Goal: Task Accomplishment & Management: Use online tool/utility

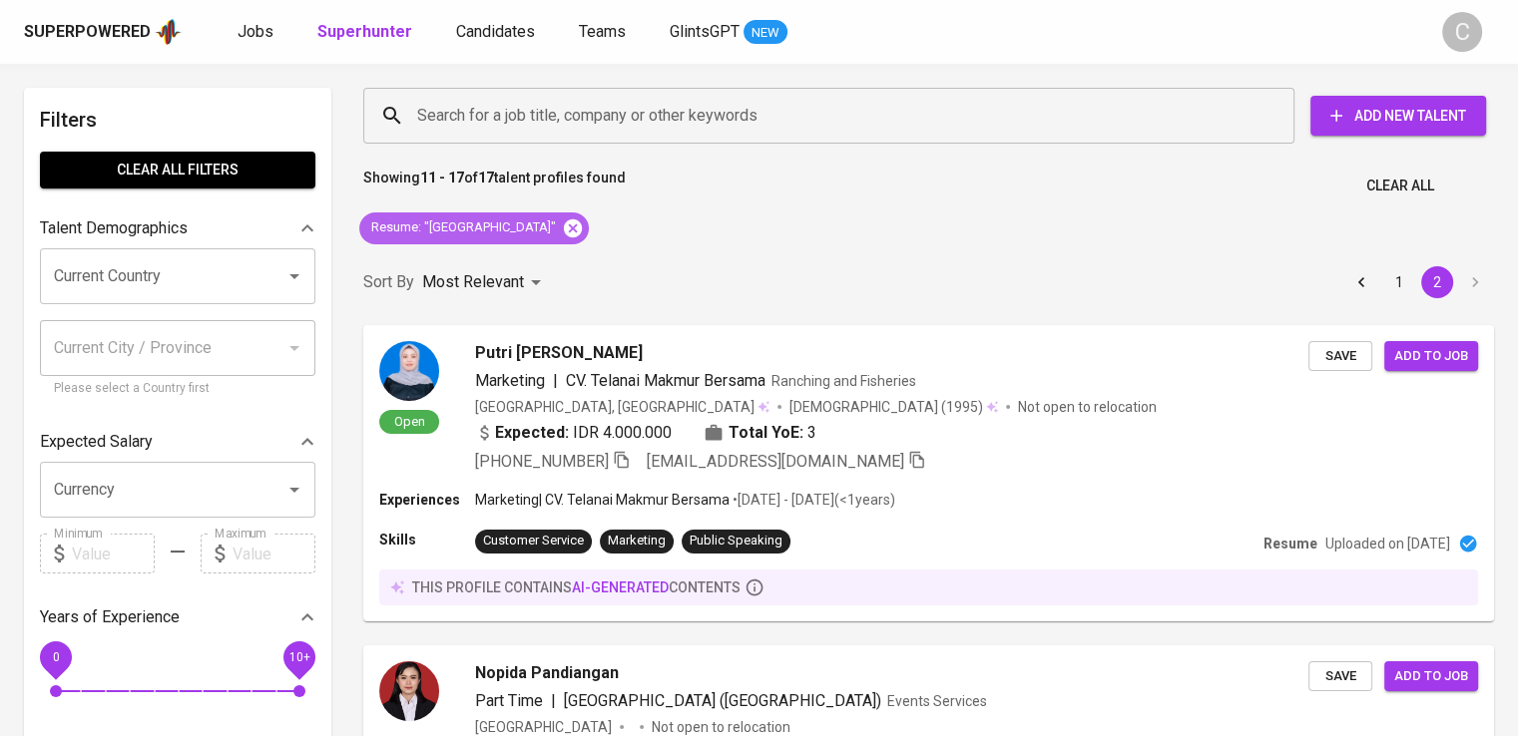
click at [564, 222] on icon at bounding box center [573, 228] width 18 height 18
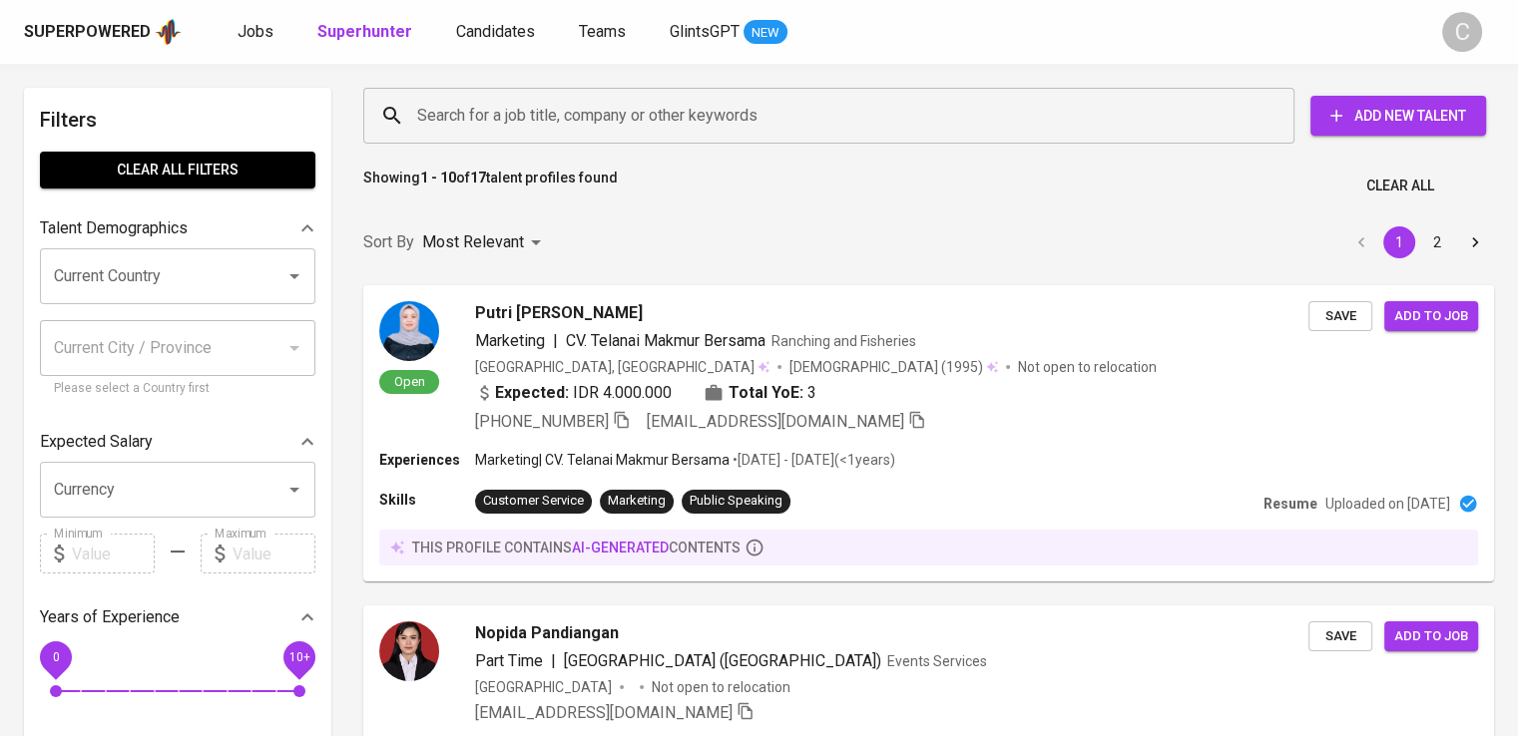
click at [535, 98] on input "Search for a job title, company or other keywords" at bounding box center [833, 116] width 843 height 38
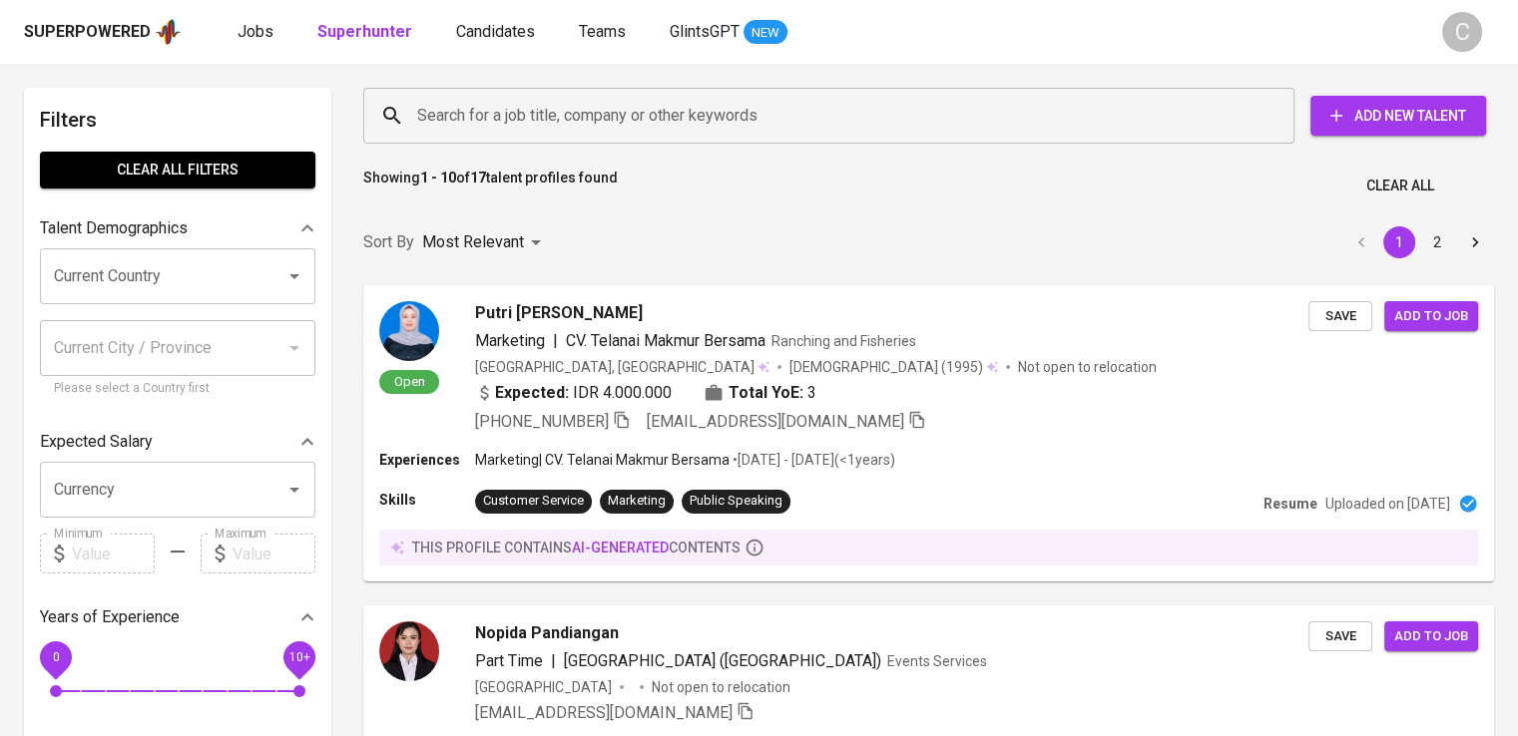
click at [535, 98] on input "Search for a job title, company or other keywords" at bounding box center [833, 116] width 843 height 38
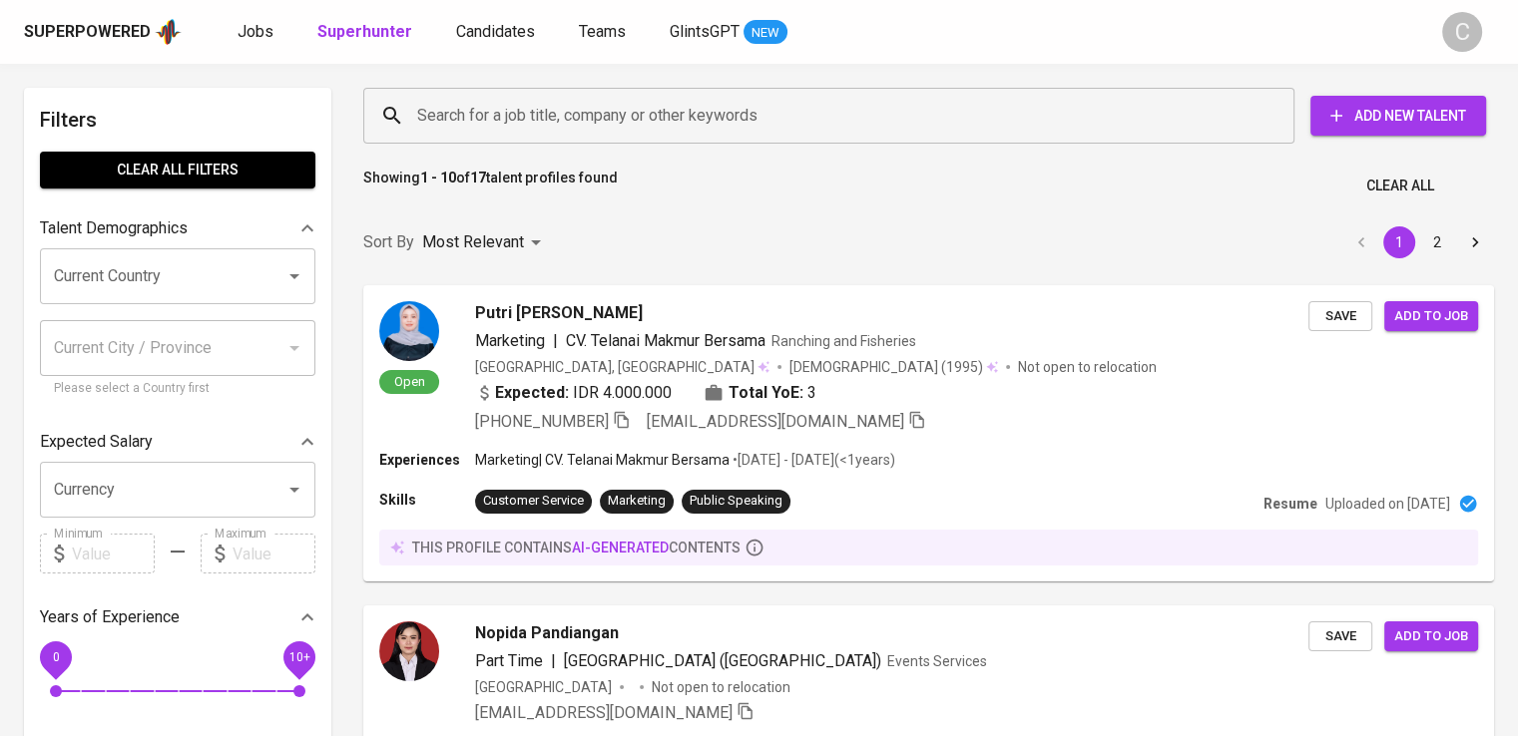
click at [535, 98] on input "Search for a job title, company or other keywords" at bounding box center [833, 116] width 843 height 38
click at [540, 106] on input "Search for a job title, company or other keywords" at bounding box center [833, 116] width 843 height 38
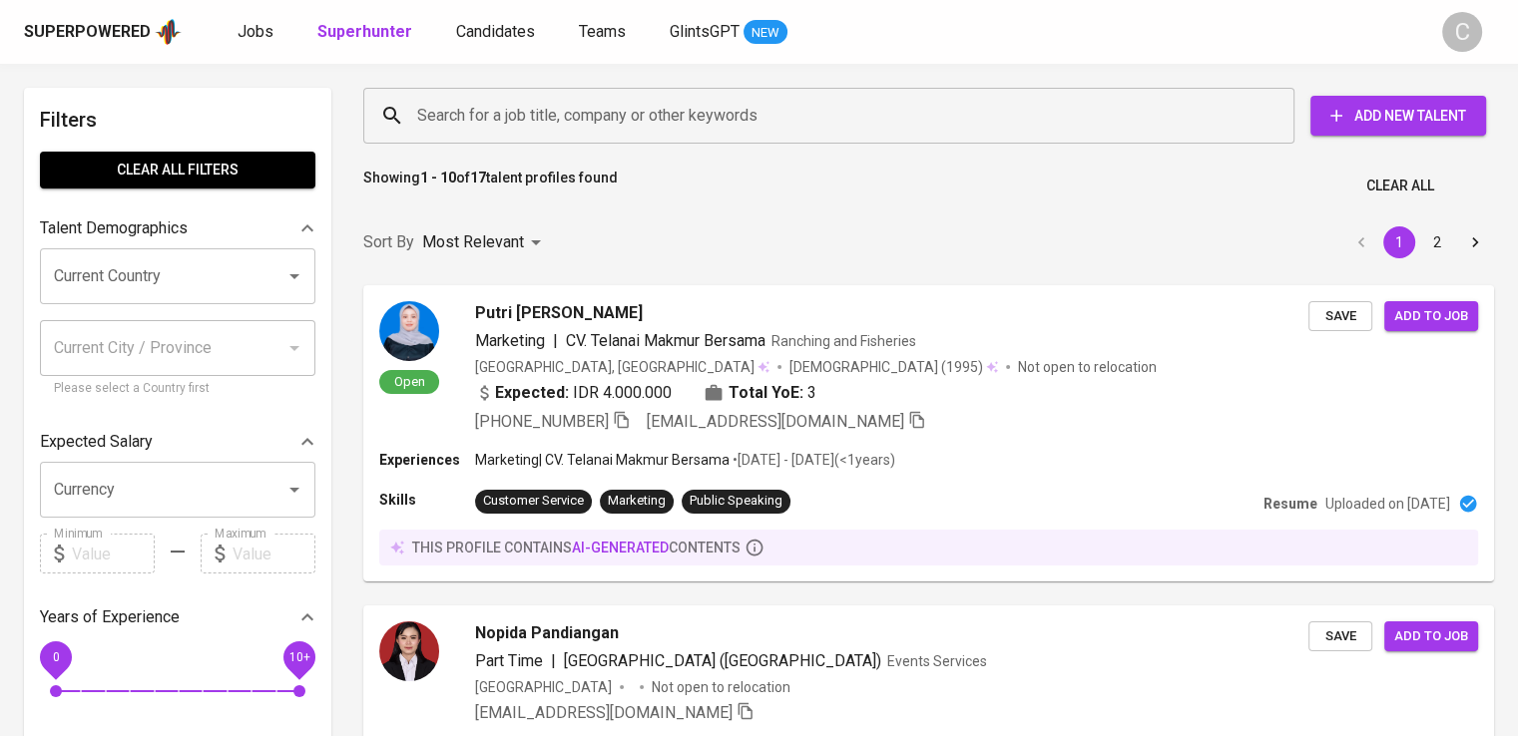
click at [540, 106] on input "Search for a job title, company or other keywords" at bounding box center [833, 116] width 843 height 38
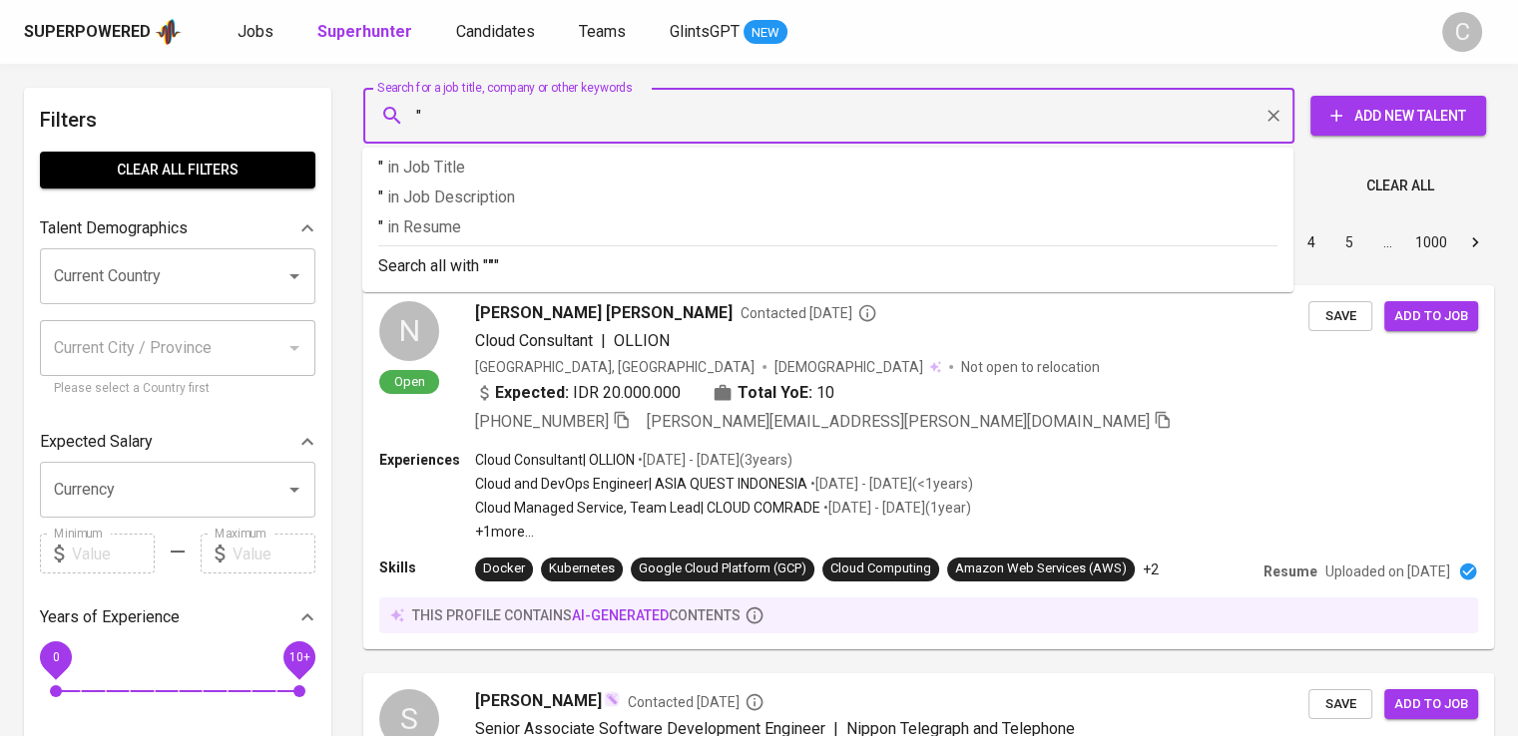
paste input "Multi Nitrotama Kimia"
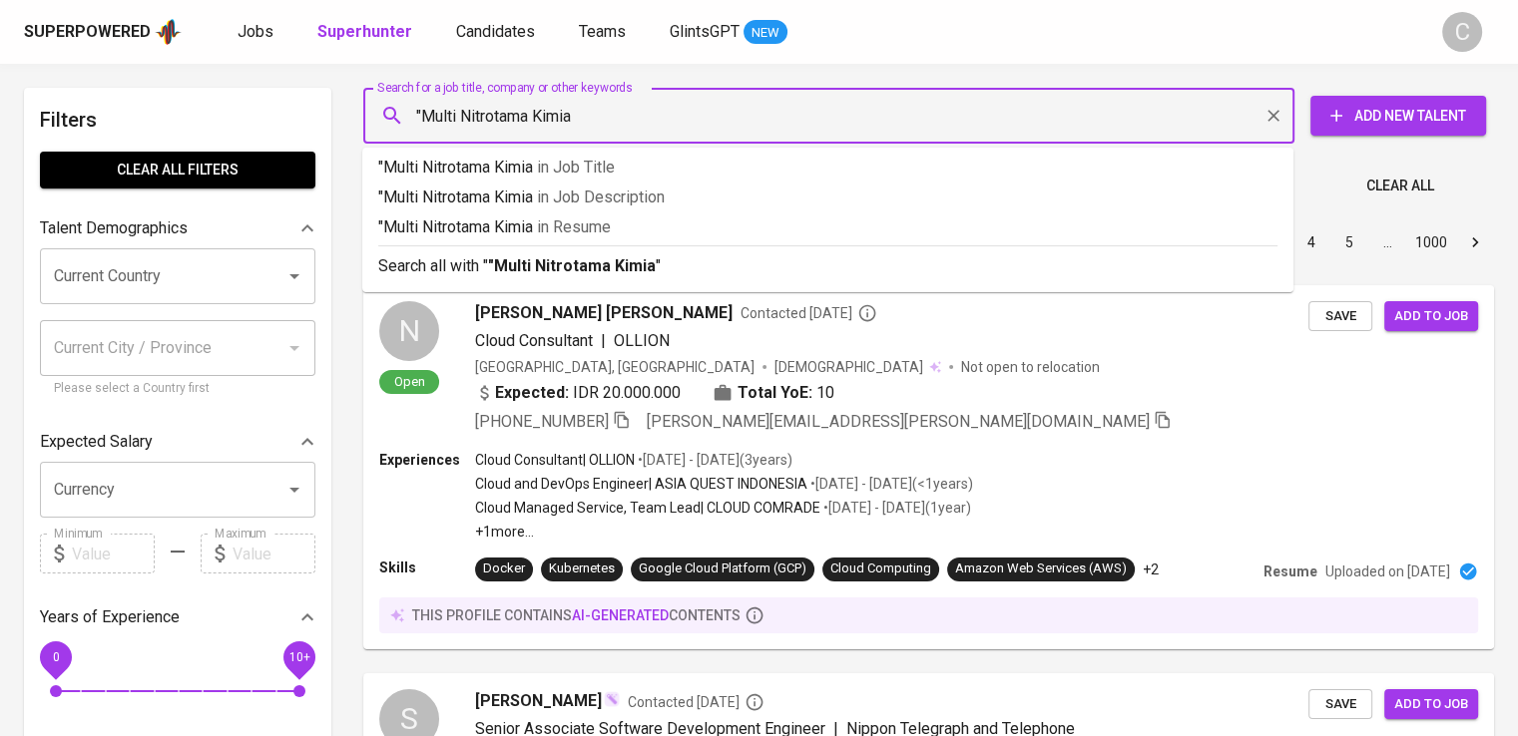
type input ""Multi Nitrotama Kimia""
click at [575, 221] on span "in [GEOGRAPHIC_DATA]" at bounding box center [578, 227] width 74 height 19
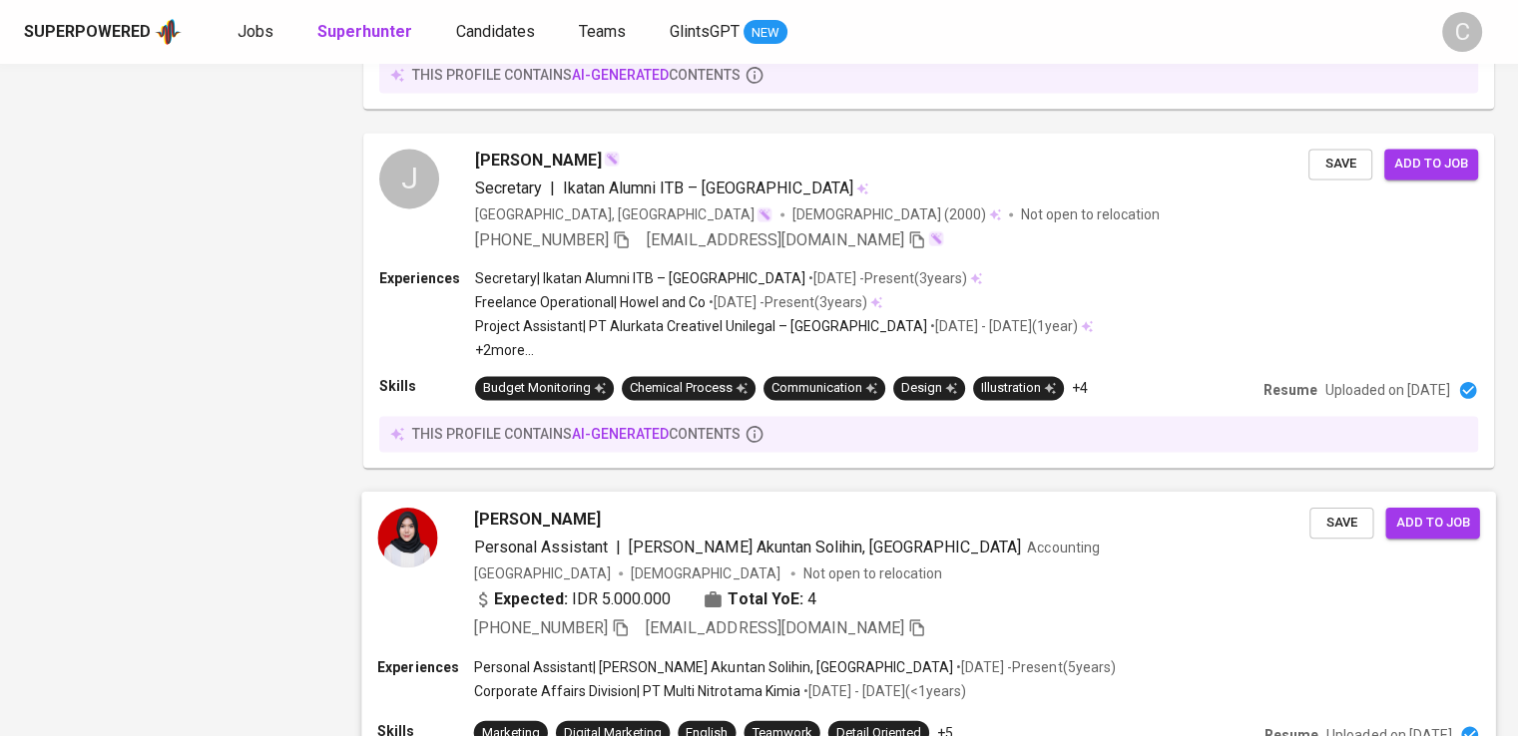
scroll to position [2946, 0]
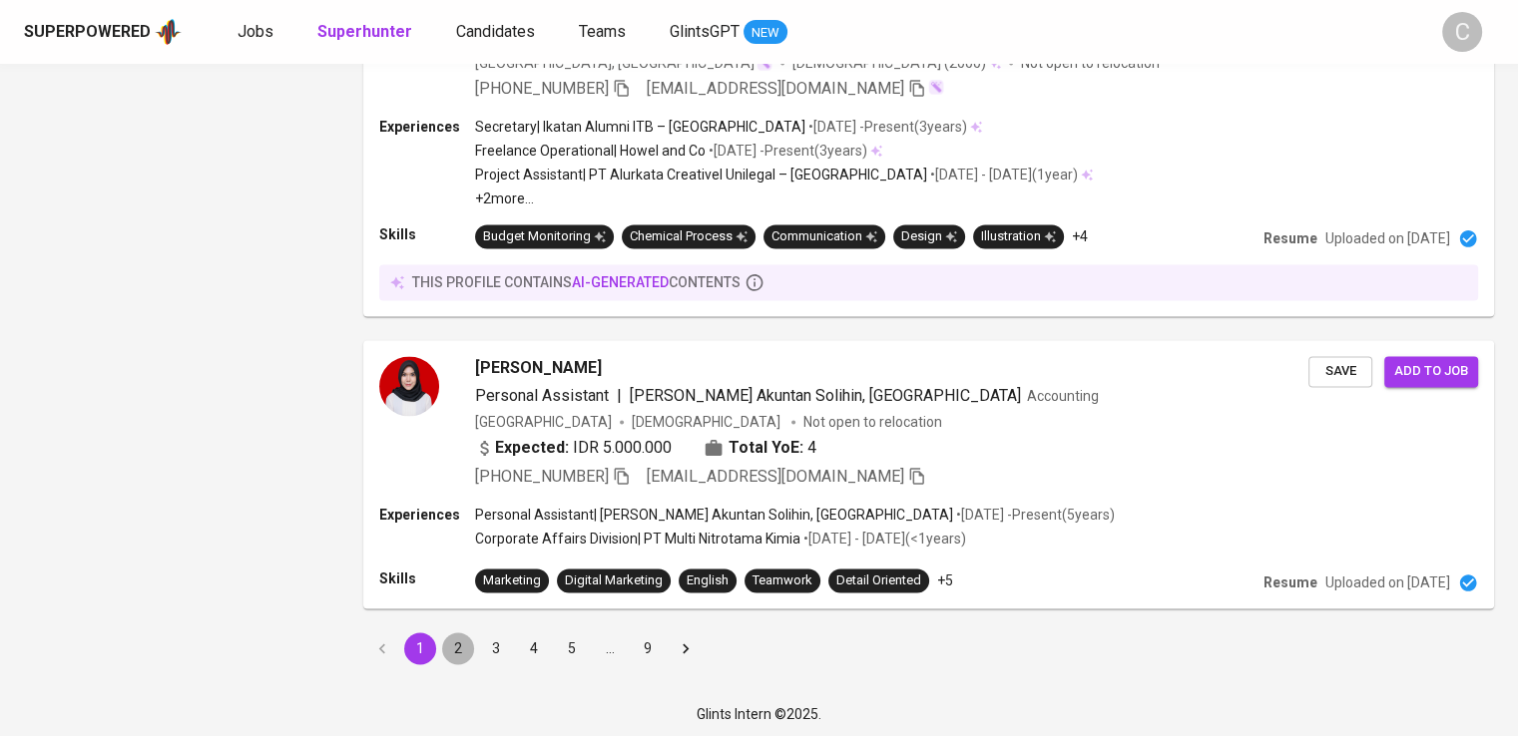
click at [451, 642] on button "2" at bounding box center [458, 649] width 32 height 32
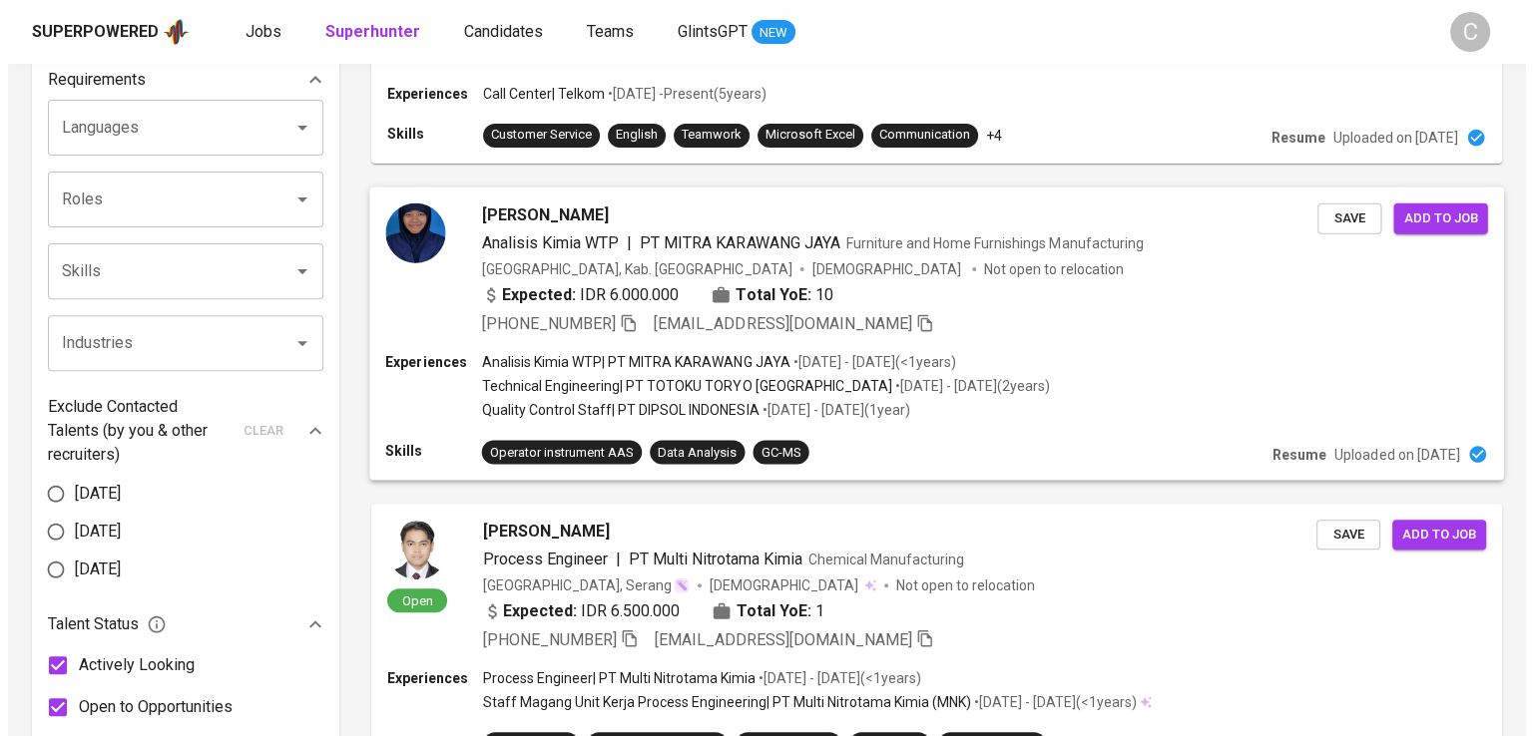
scroll to position [758, 0]
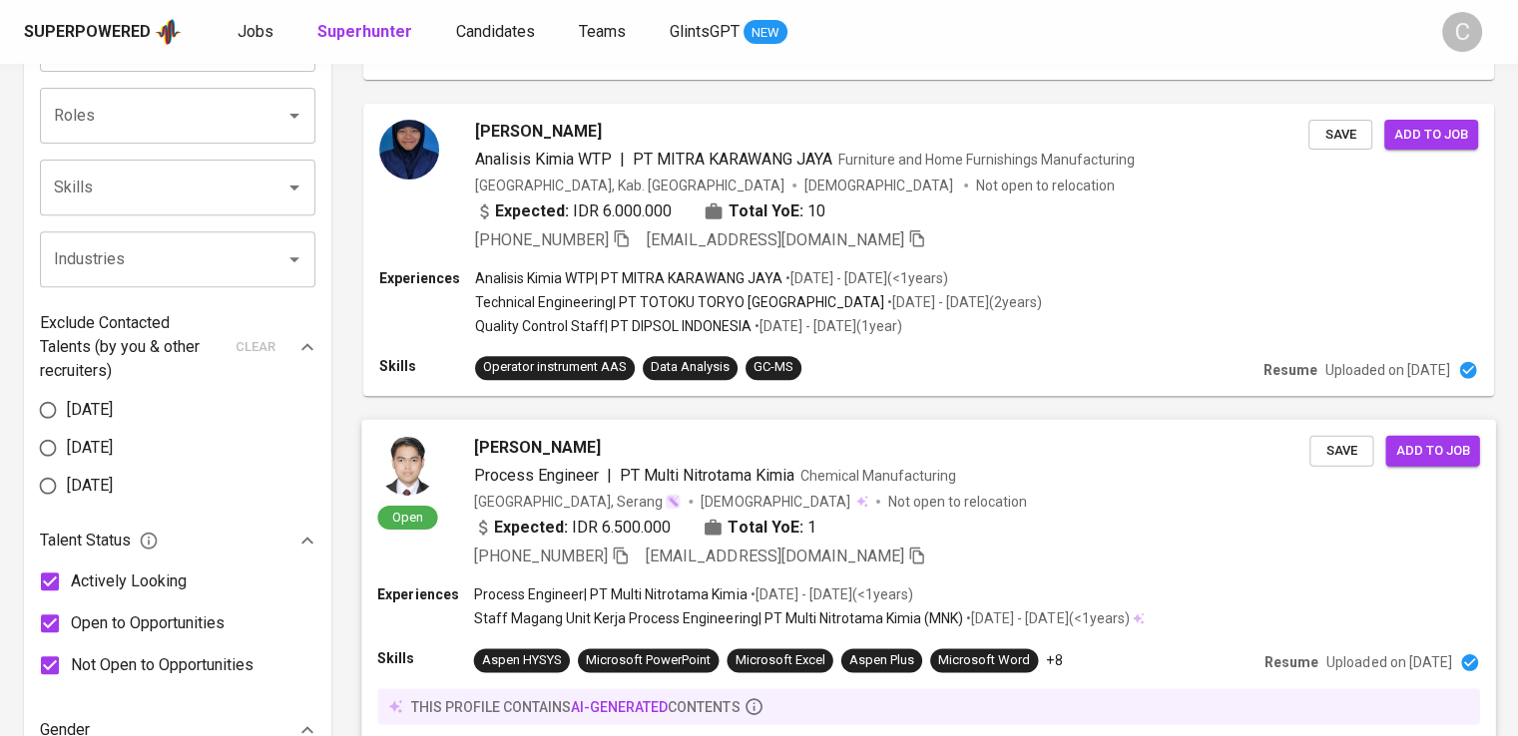
click at [760, 468] on span "PT Multi Nitrotama Kimia" at bounding box center [707, 474] width 175 height 19
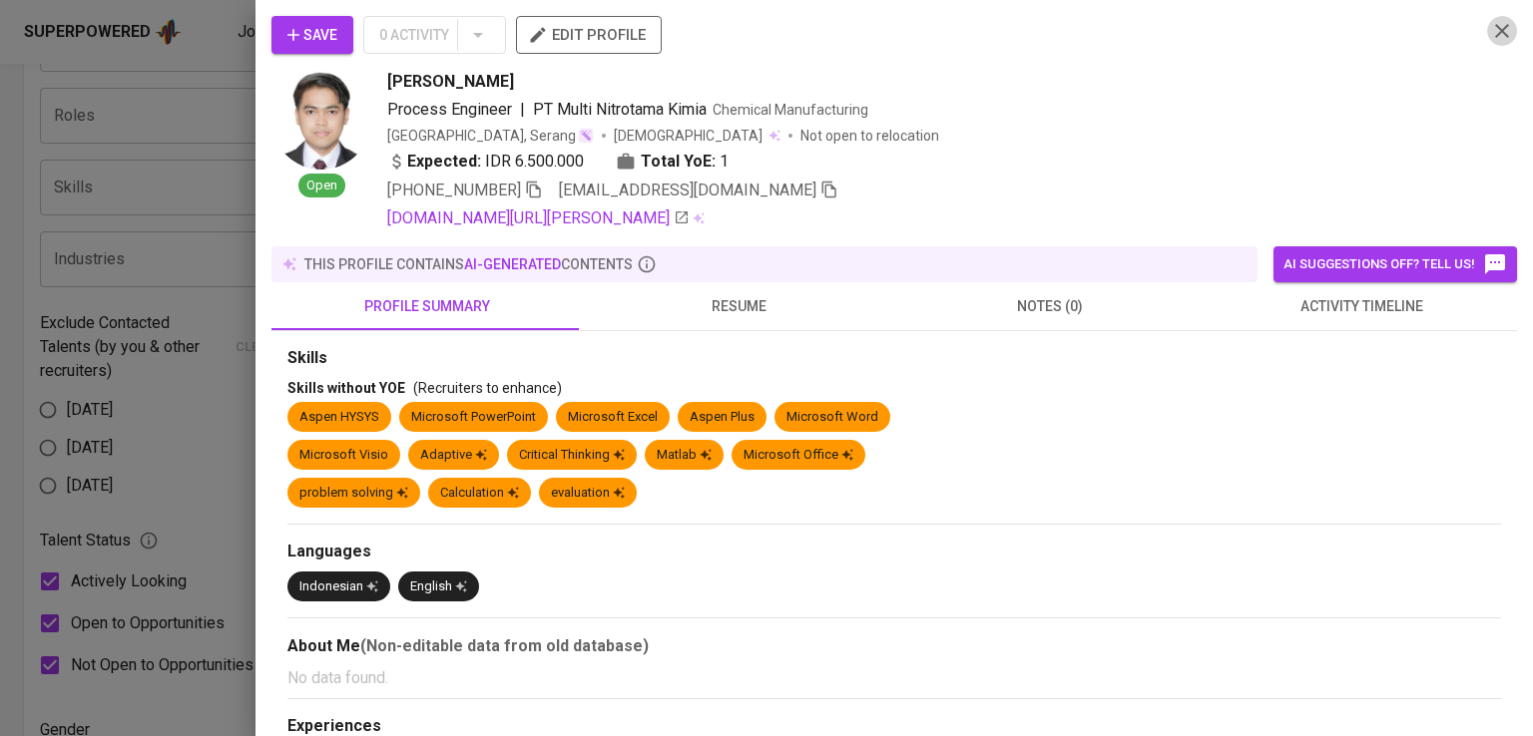
click at [1490, 35] on icon "button" at bounding box center [1502, 31] width 24 height 24
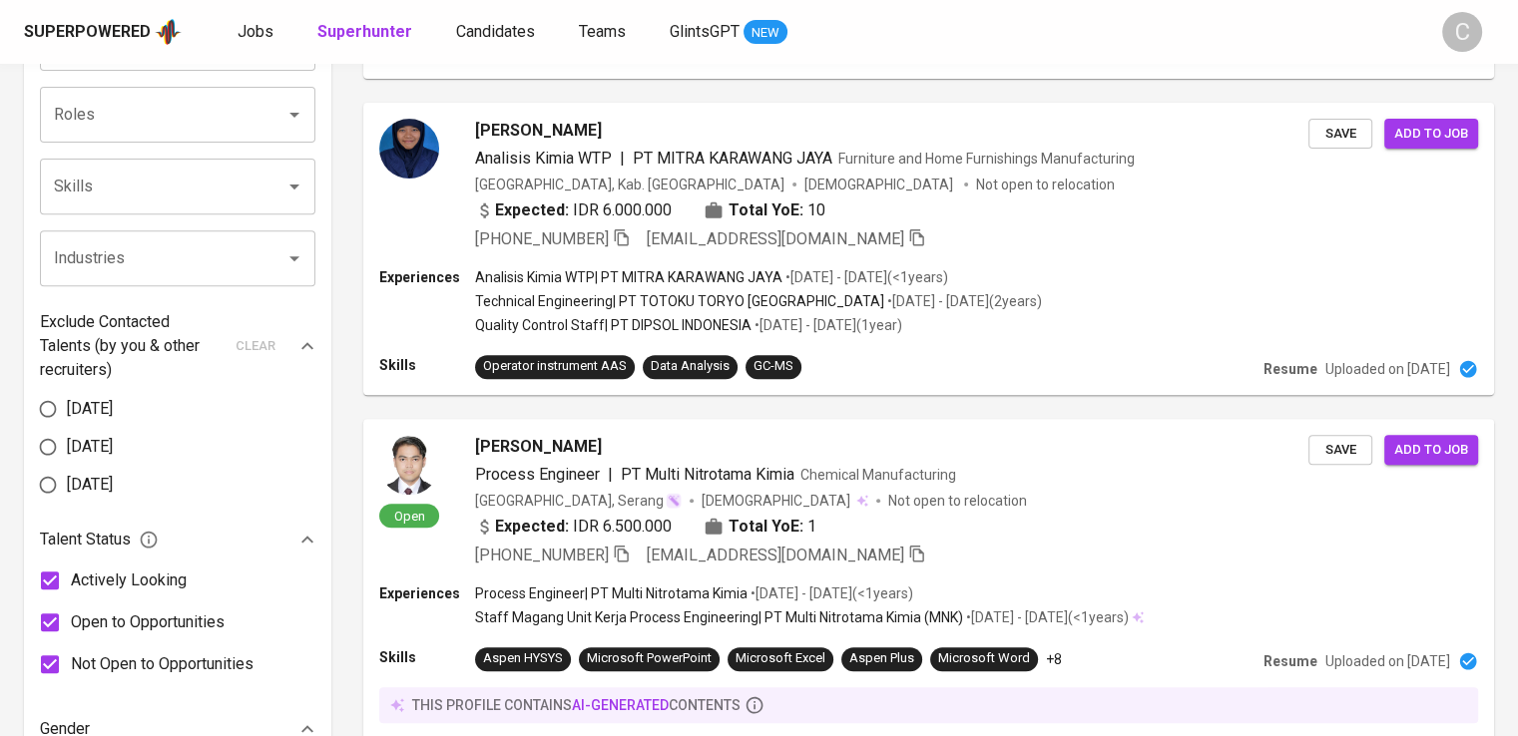
scroll to position [0, 0]
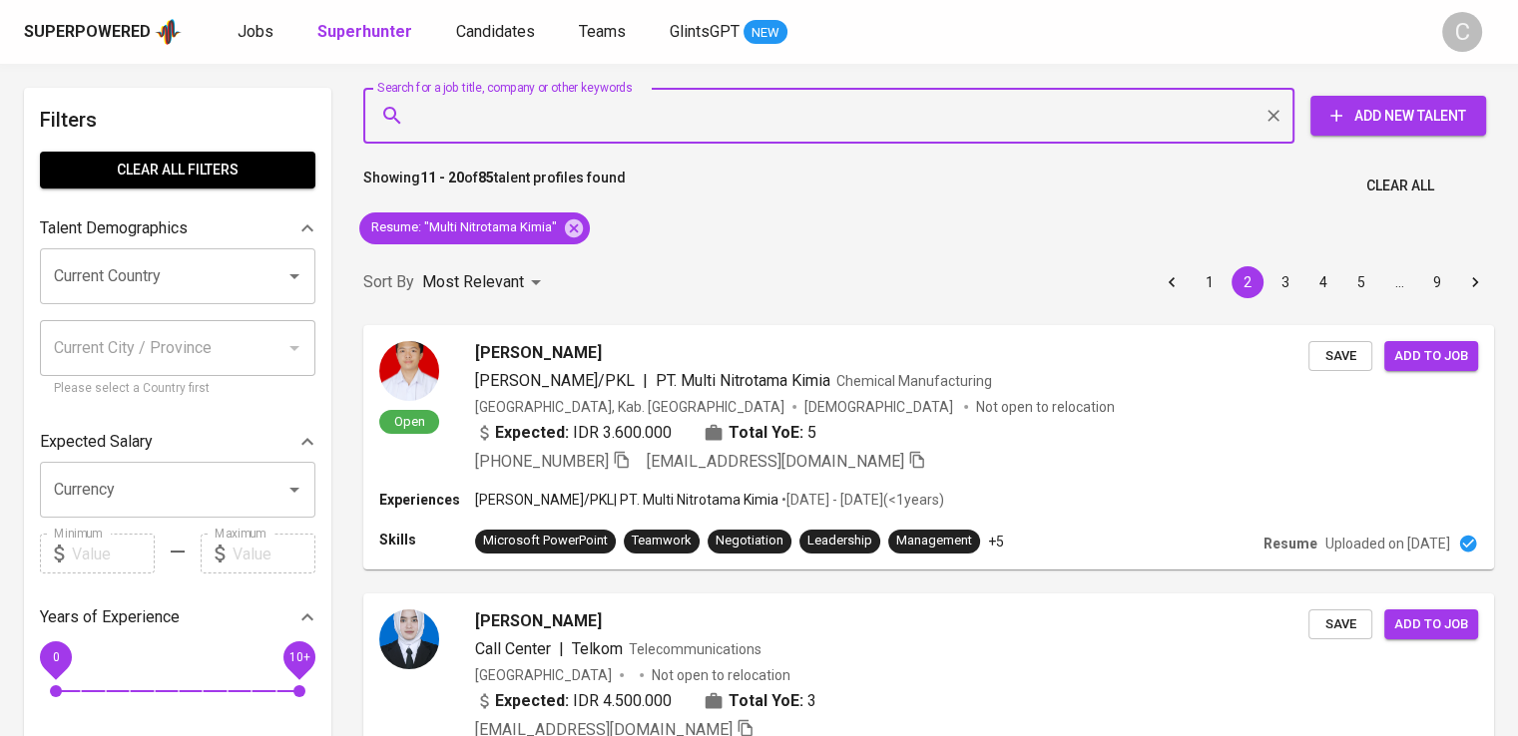
click at [633, 128] on input "Search for a job title, company or other keywords" at bounding box center [833, 116] width 843 height 38
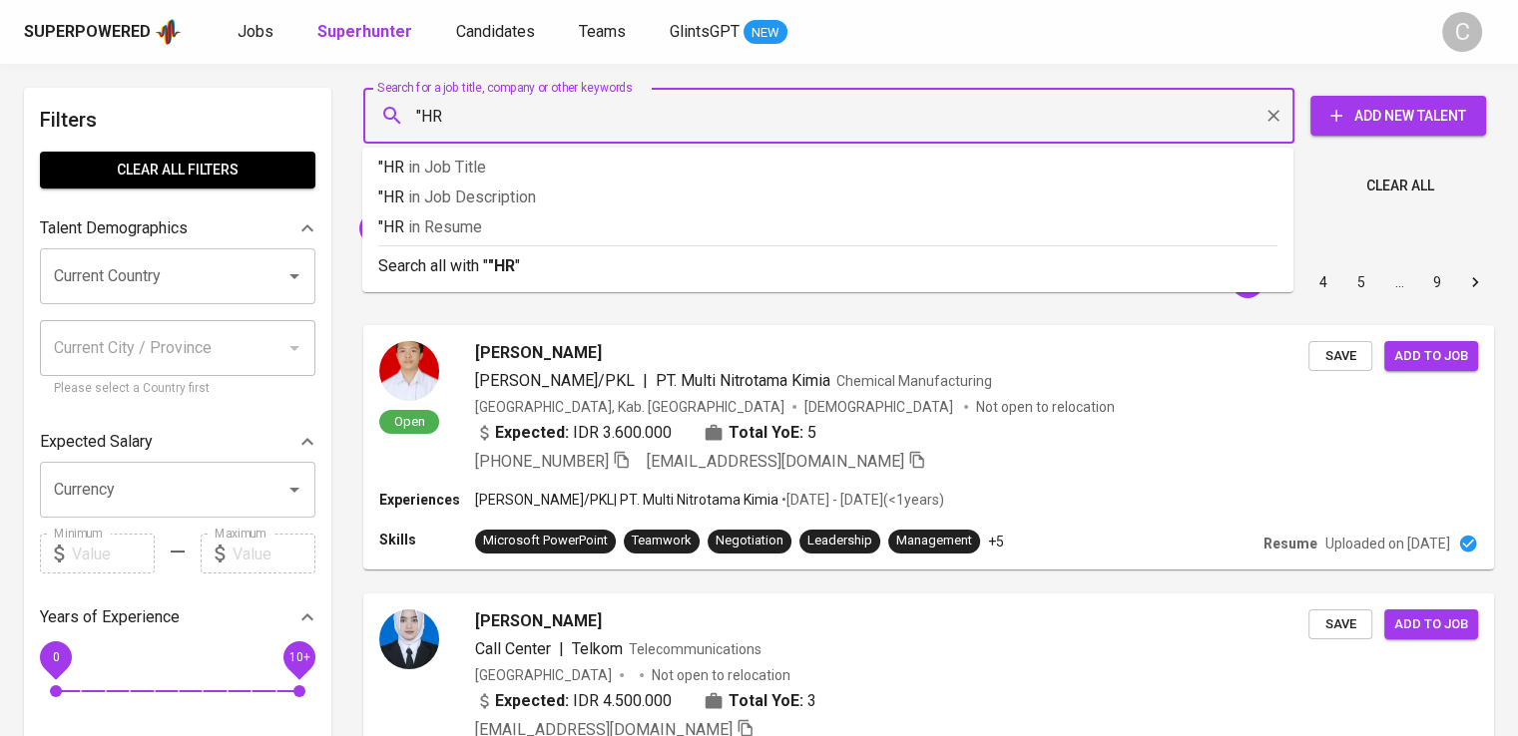
type input ""HR""
click at [656, 217] on p ""HR" in Resume" at bounding box center [827, 228] width 899 height 24
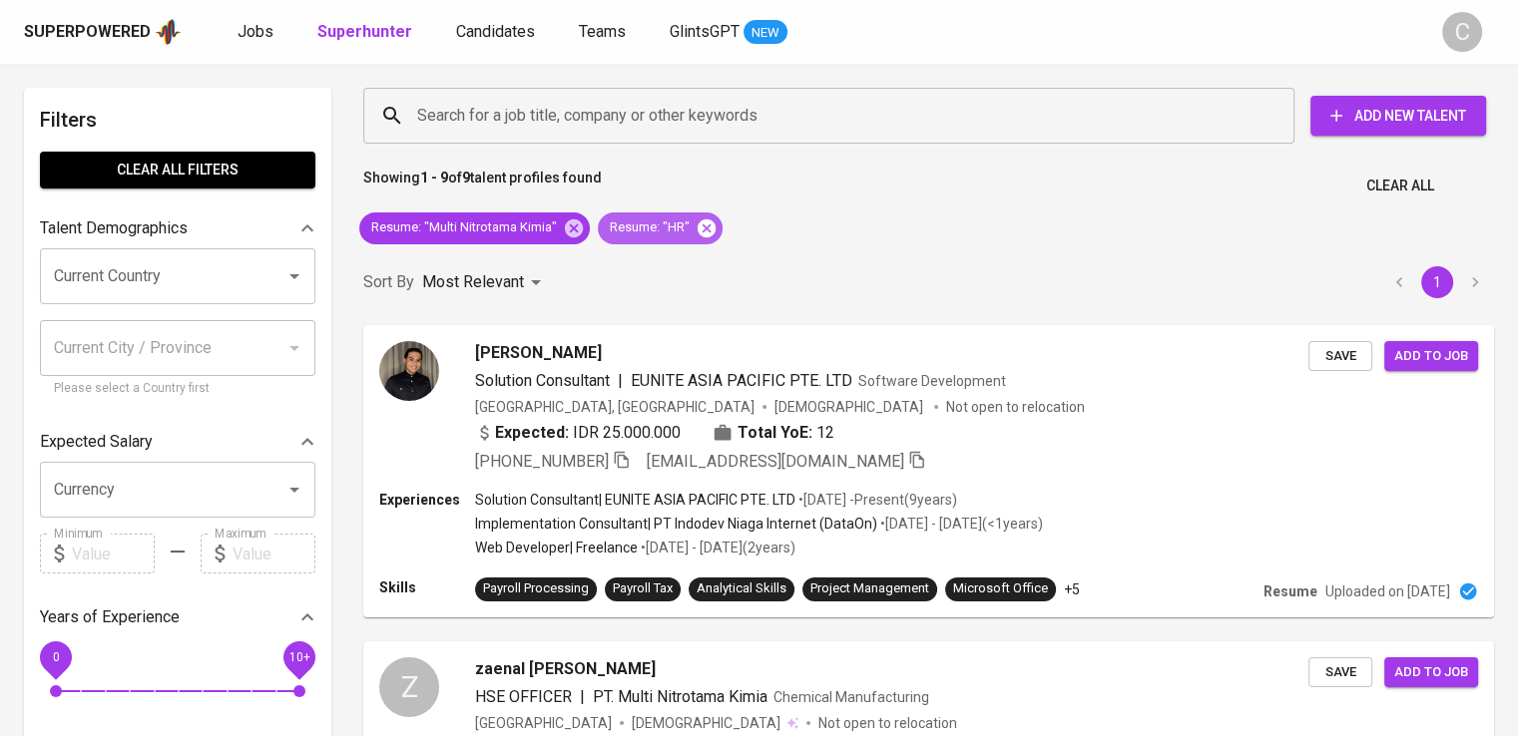
click at [701, 231] on icon at bounding box center [707, 228] width 18 height 18
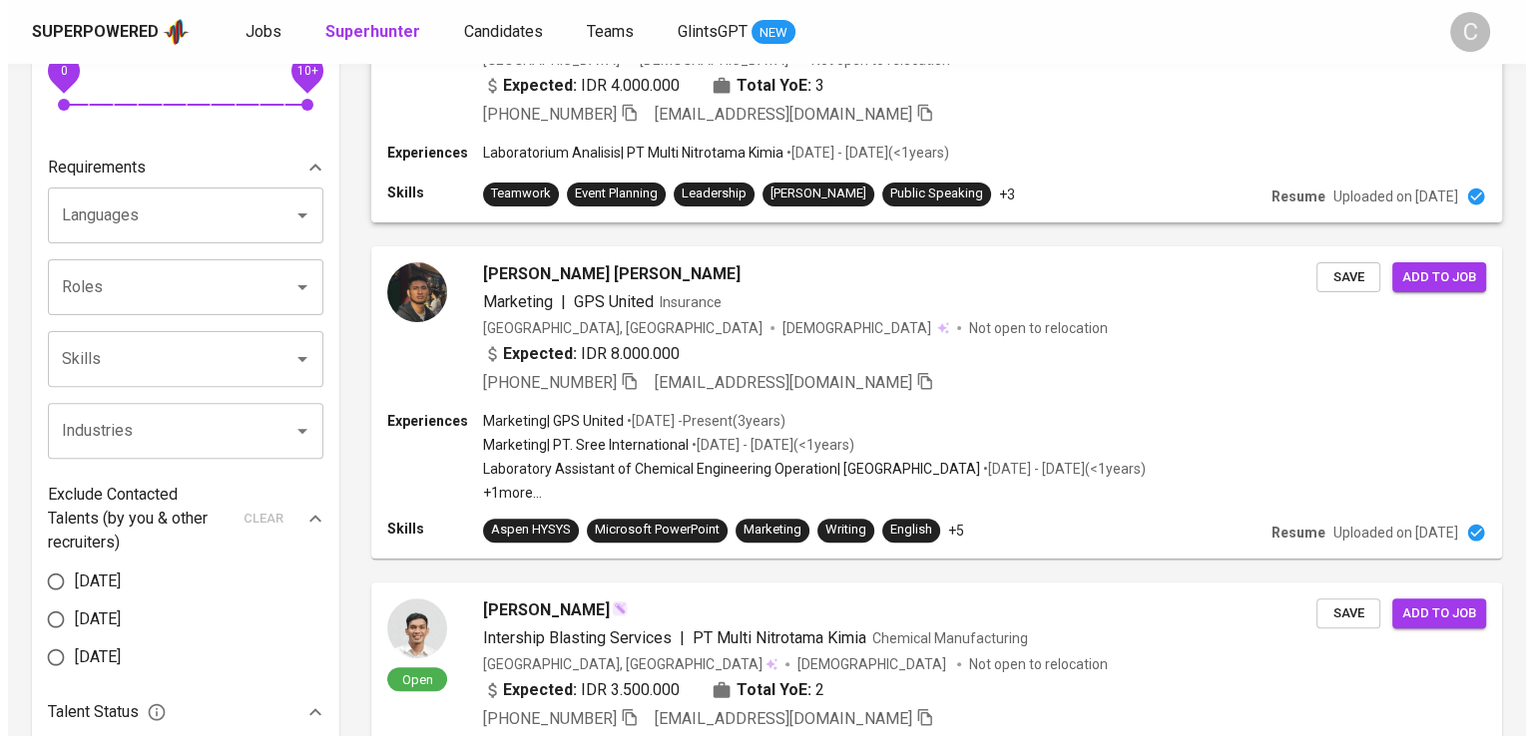
scroll to position [519, 0]
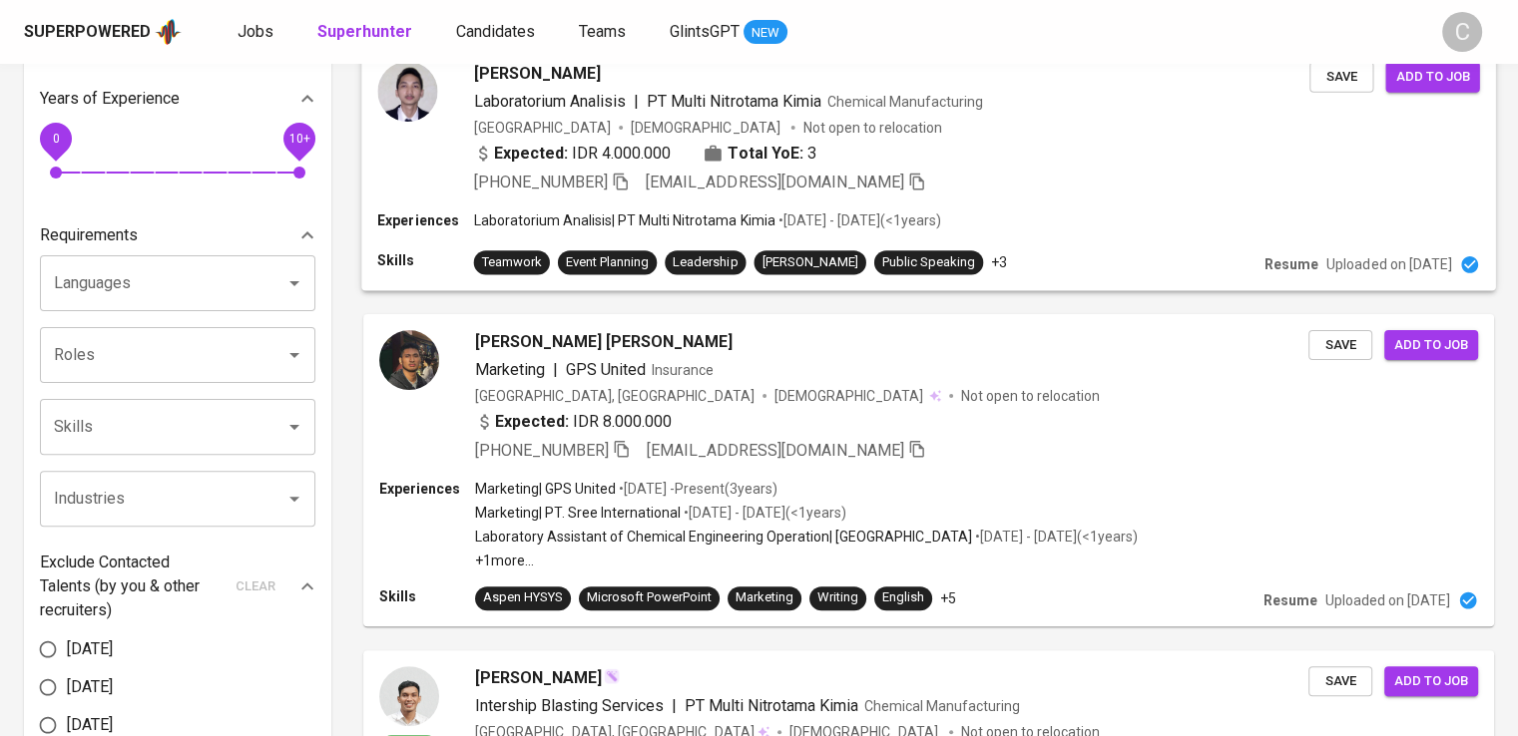
click at [719, 101] on span "PT Multi Nitrotama Kimia" at bounding box center [734, 100] width 175 height 19
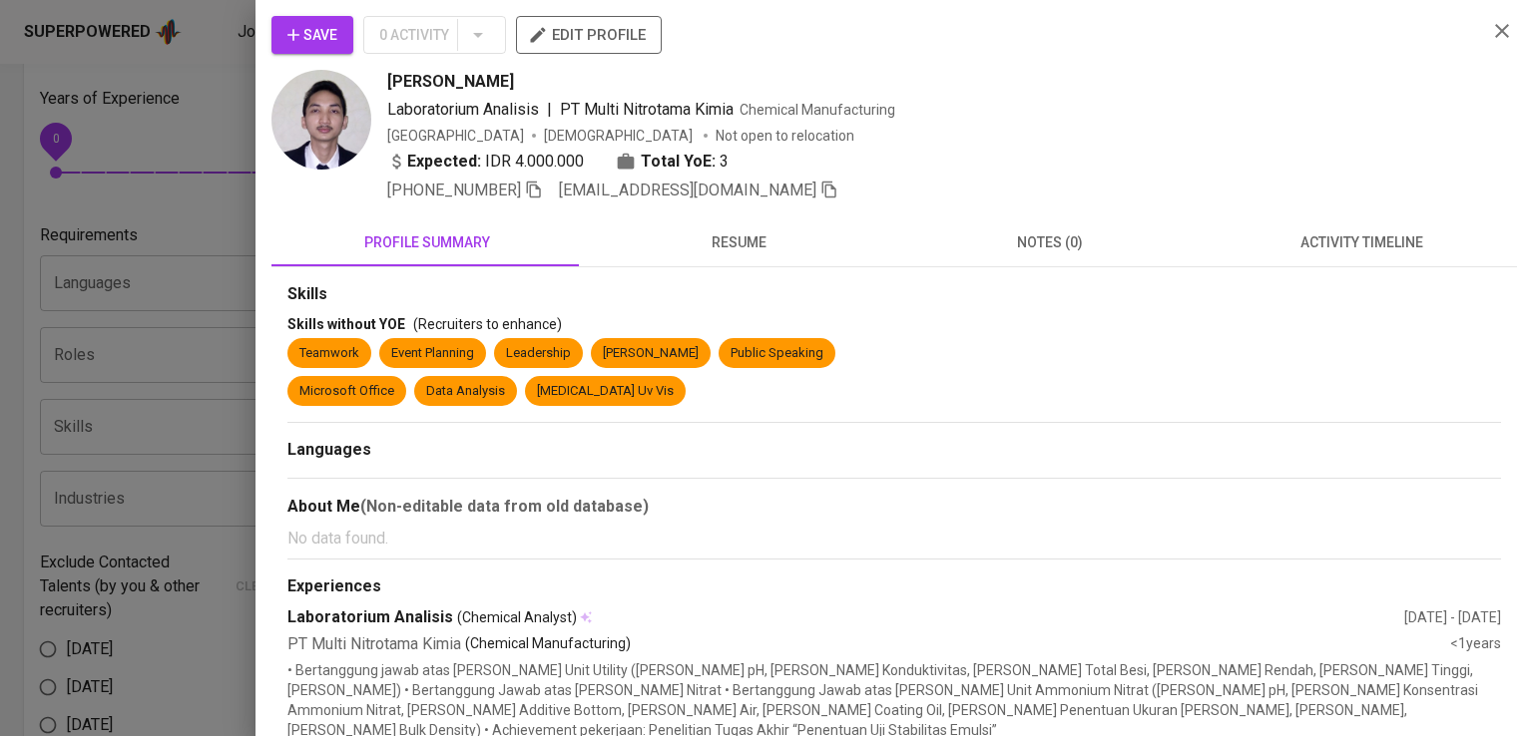
click at [880, 451] on div "Languages" at bounding box center [894, 450] width 1214 height 23
click at [542, 194] on icon "button" at bounding box center [534, 190] width 18 height 18
click at [163, 165] on div at bounding box center [766, 368] width 1533 height 736
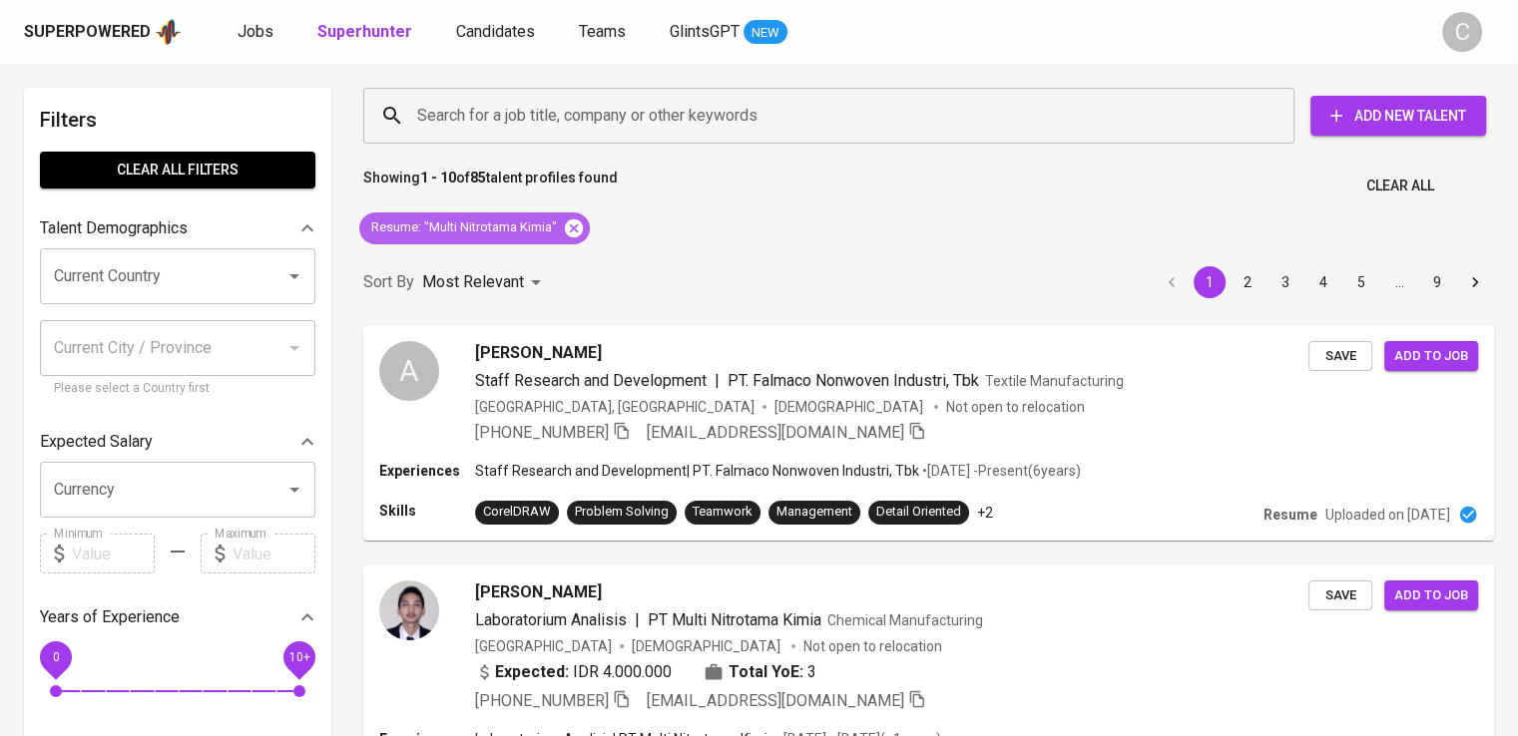
click at [579, 225] on icon at bounding box center [574, 229] width 22 height 22
click at [619, 121] on input "Search for a job title, company or other keywords" at bounding box center [833, 116] width 843 height 38
click at [582, 252] on div "Sort By Most Relevant MOST_RELEVANT 1 2 3 4 5 … 9" at bounding box center [928, 282] width 1155 height 61
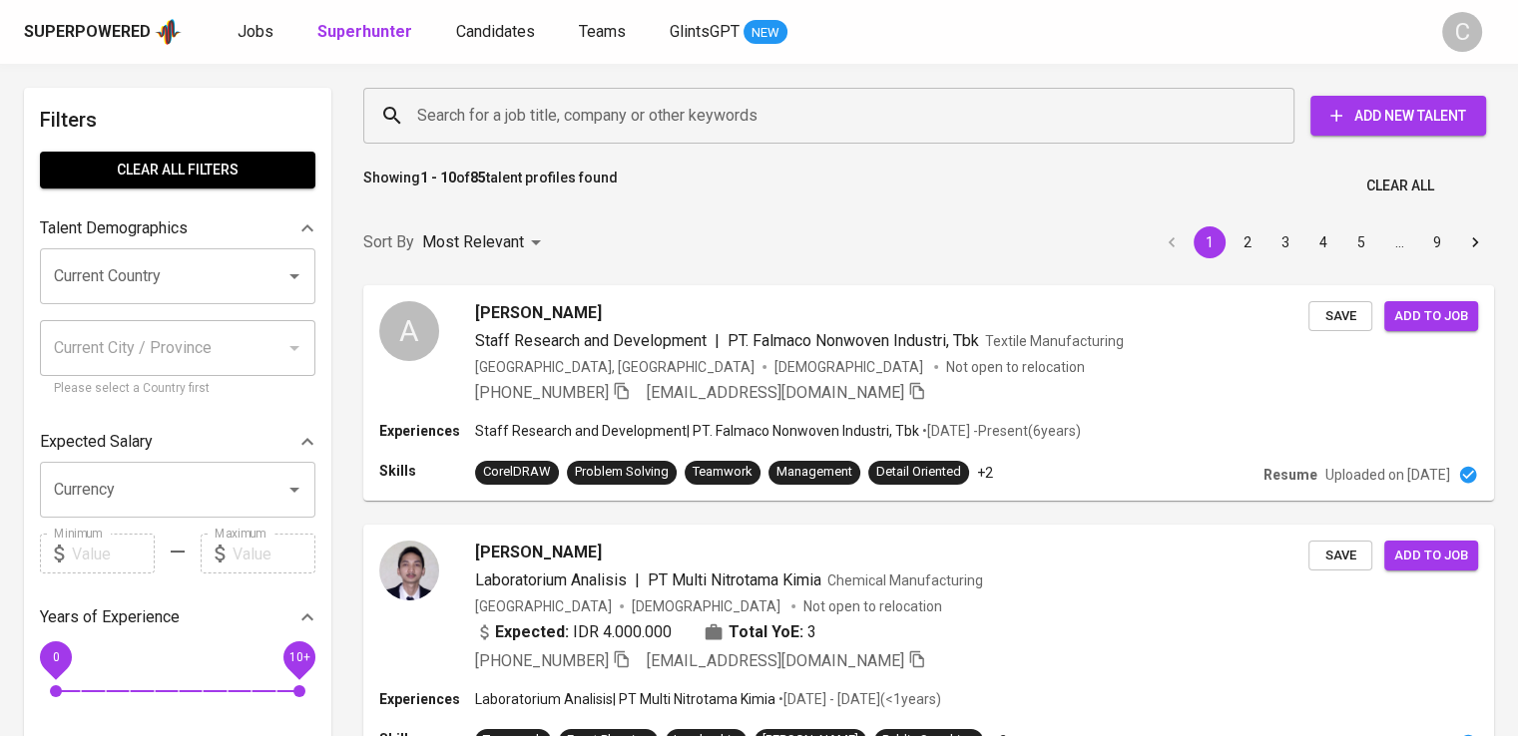
click at [572, 103] on input "Search for a job title, company or other keywords" at bounding box center [833, 116] width 843 height 38
click at [575, 108] on input "Search for a job title, company or other keywords" at bounding box center [833, 116] width 843 height 38
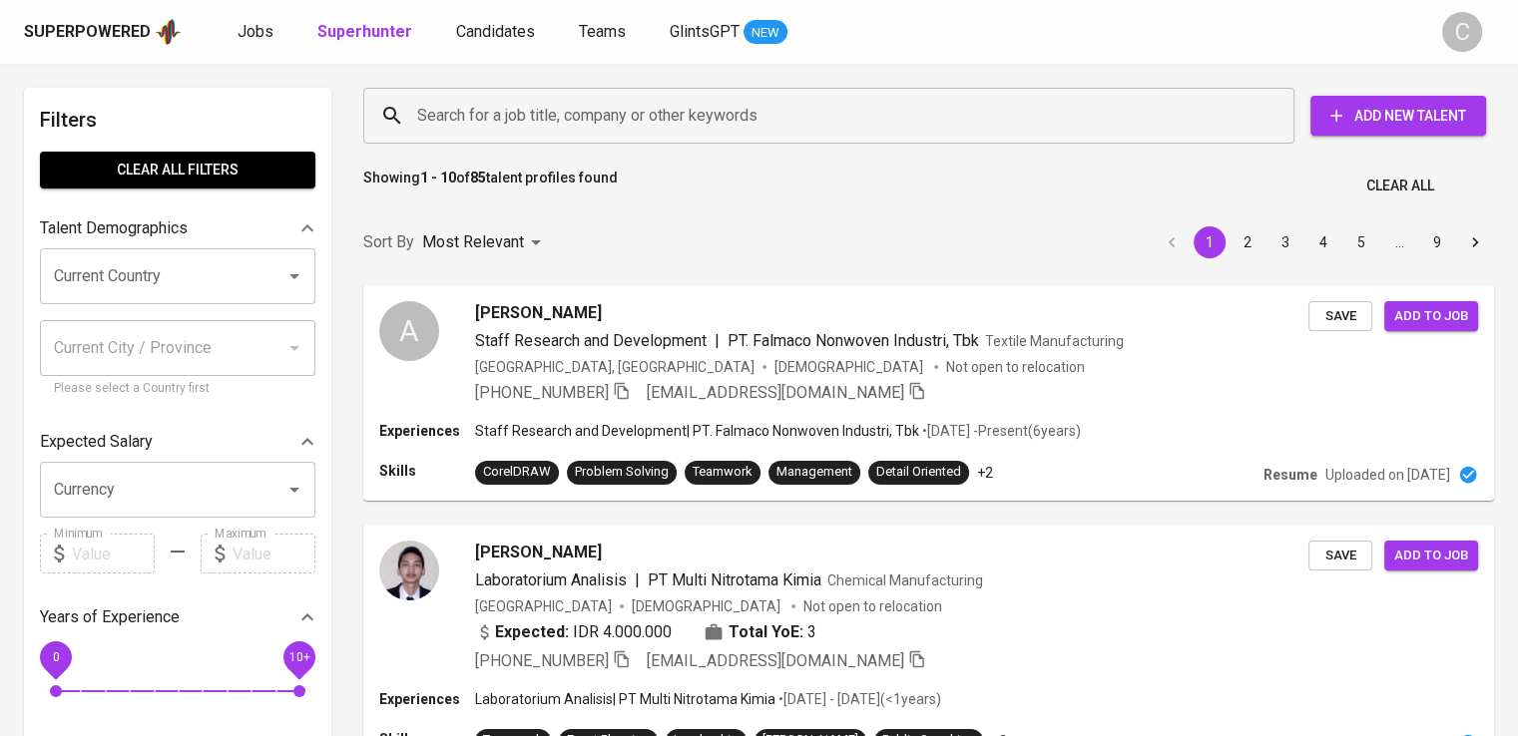
click at [575, 108] on input "Search for a job title, company or other keywords" at bounding box center [833, 116] width 843 height 38
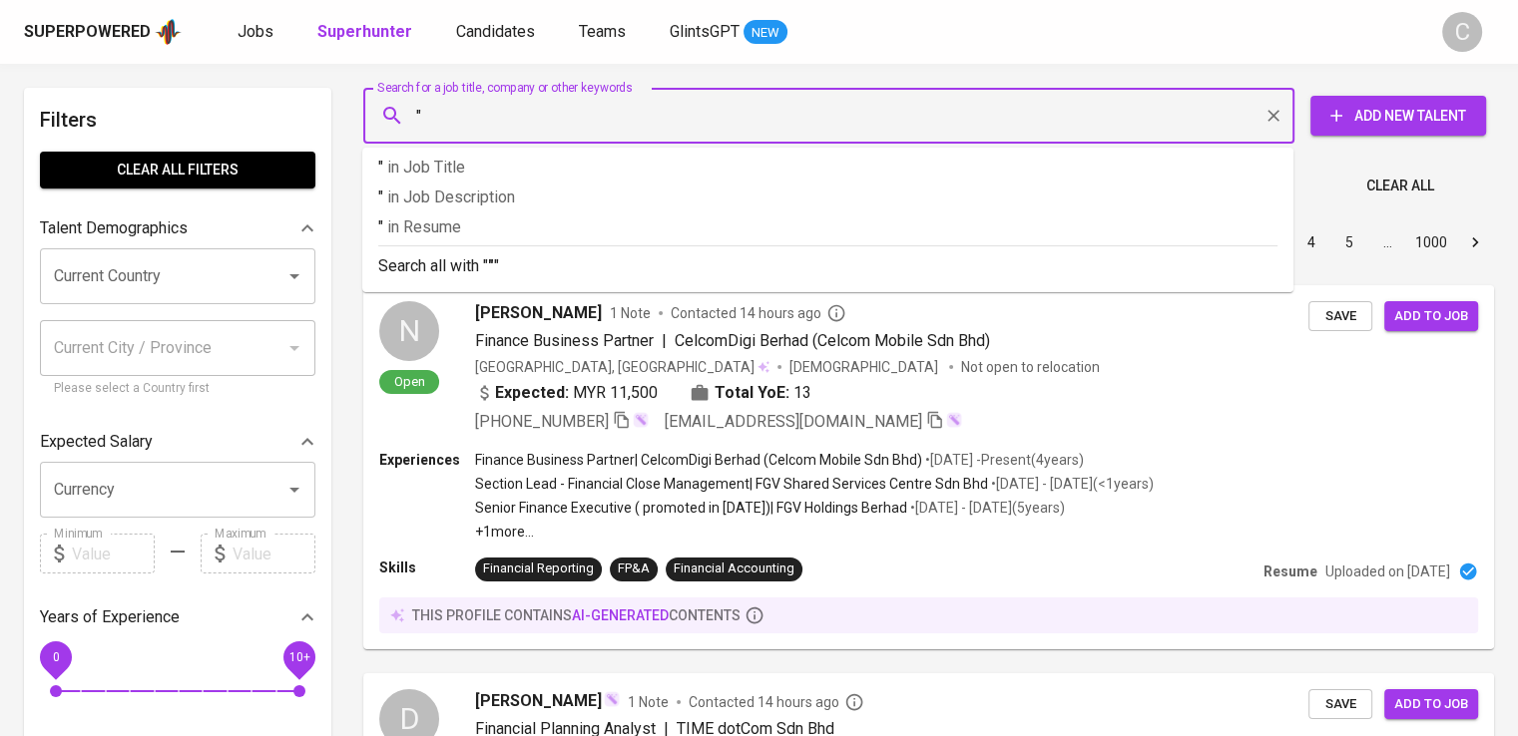
paste input "Khusus [PERSON_NAME]"
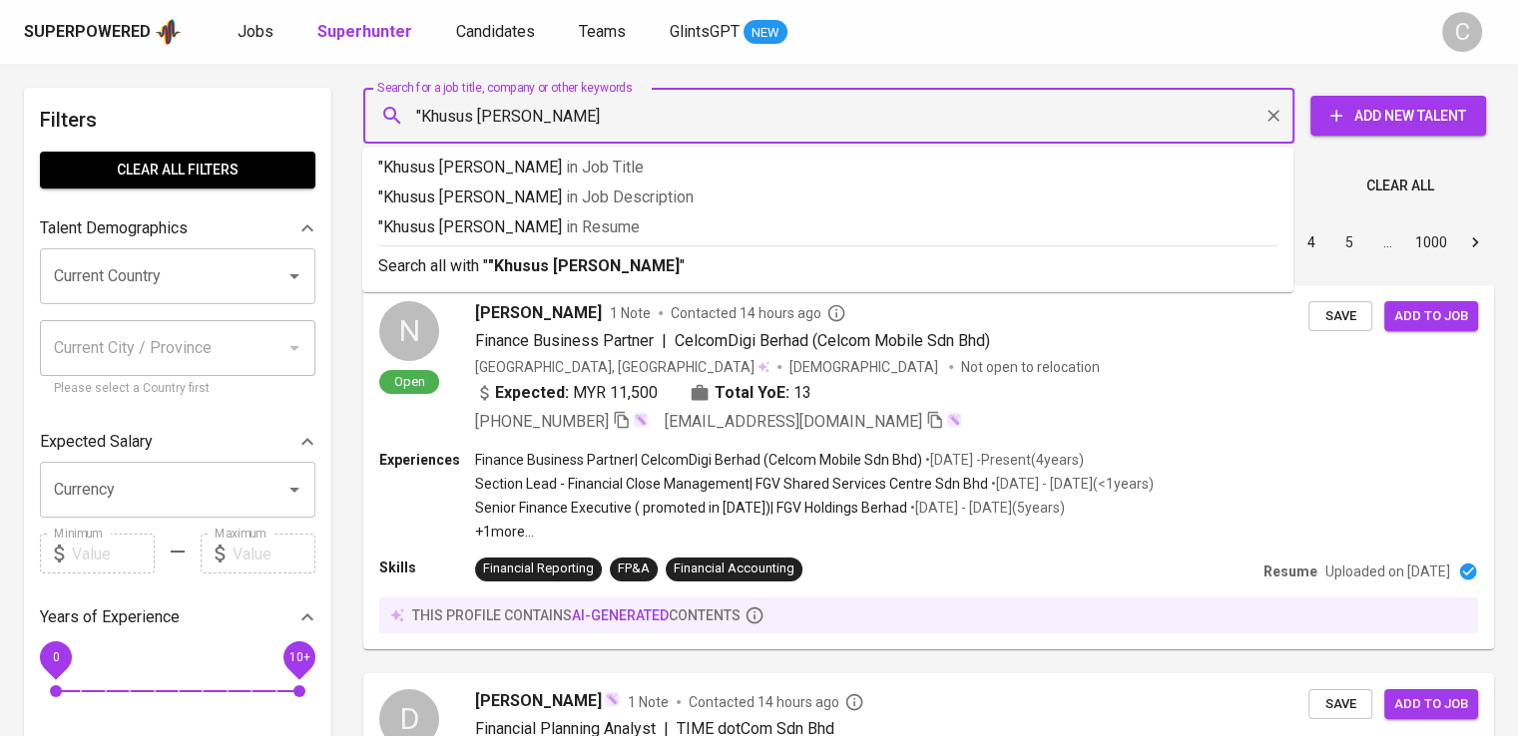
type input ""Khusus Bedah Halimun""
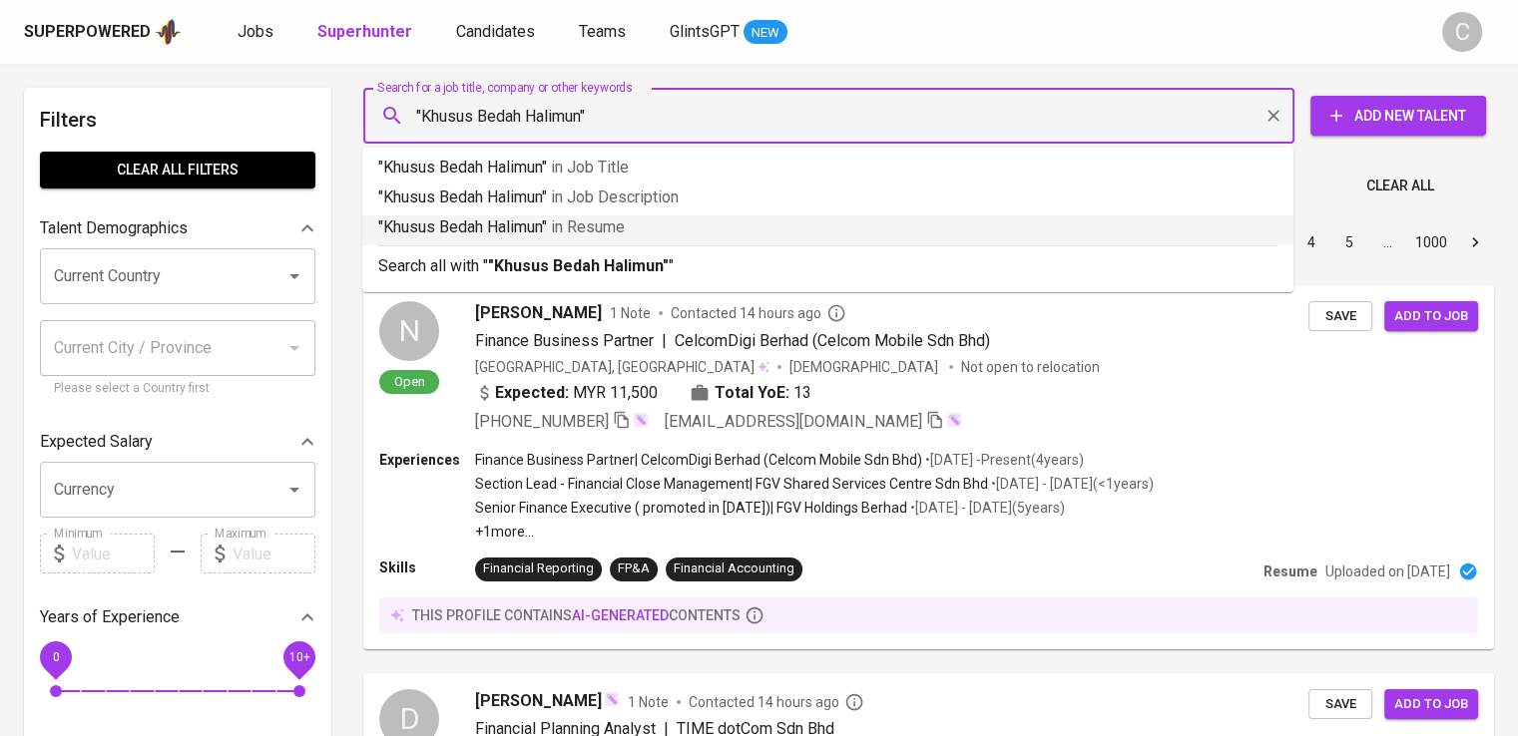
click at [603, 219] on span "in [GEOGRAPHIC_DATA]" at bounding box center [588, 227] width 74 height 19
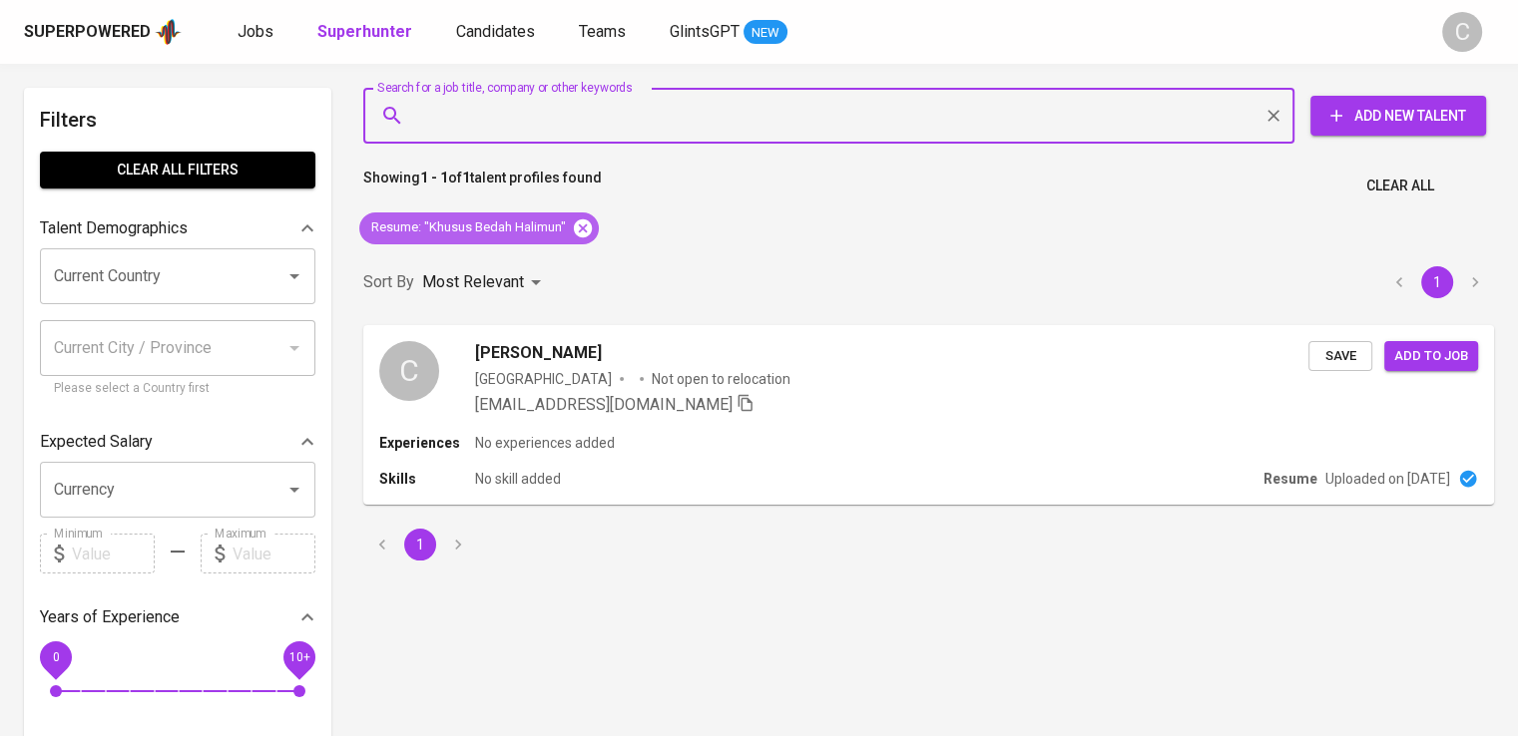
click at [593, 228] on icon at bounding box center [583, 229] width 22 height 22
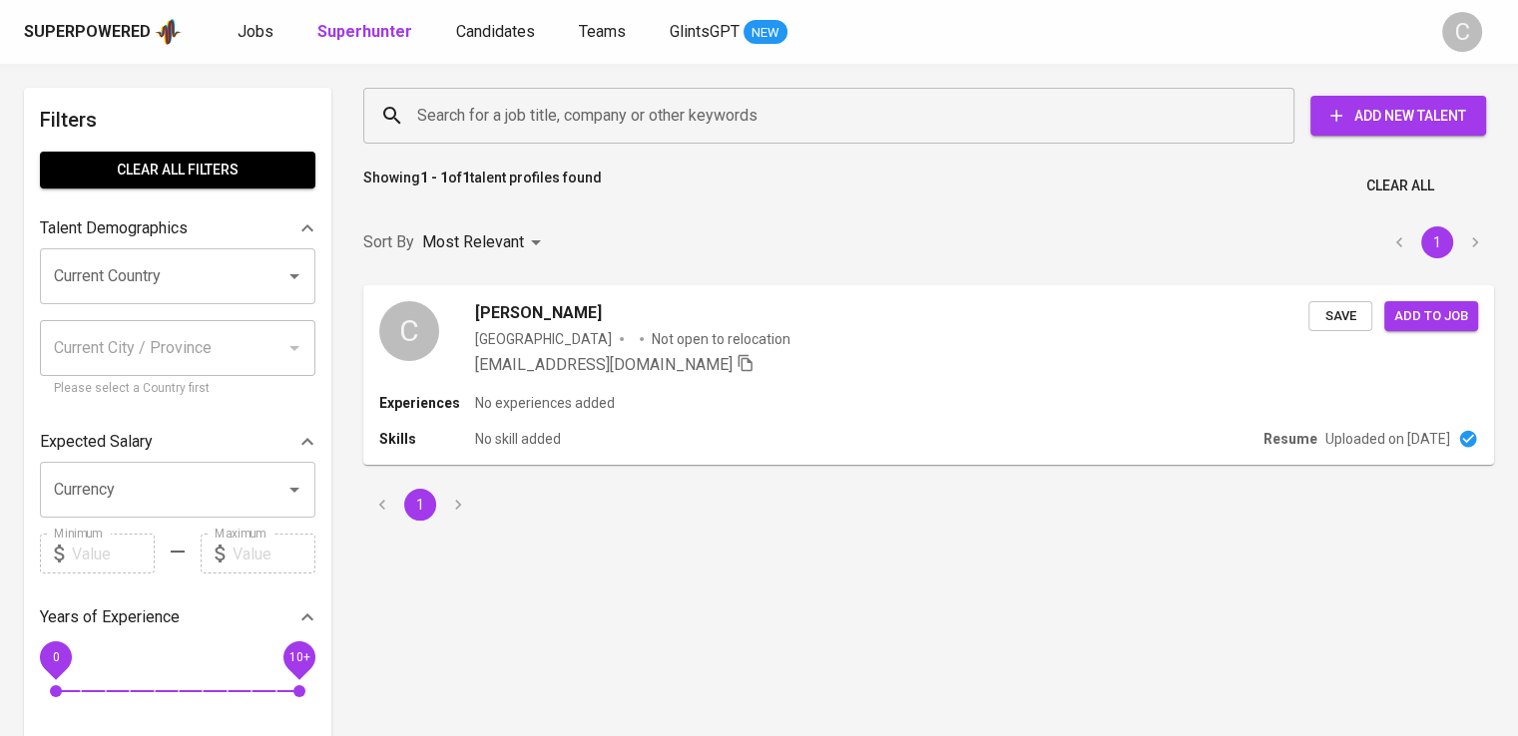
click at [586, 129] on input "Search for a job title, company or other keywords" at bounding box center [833, 116] width 843 height 38
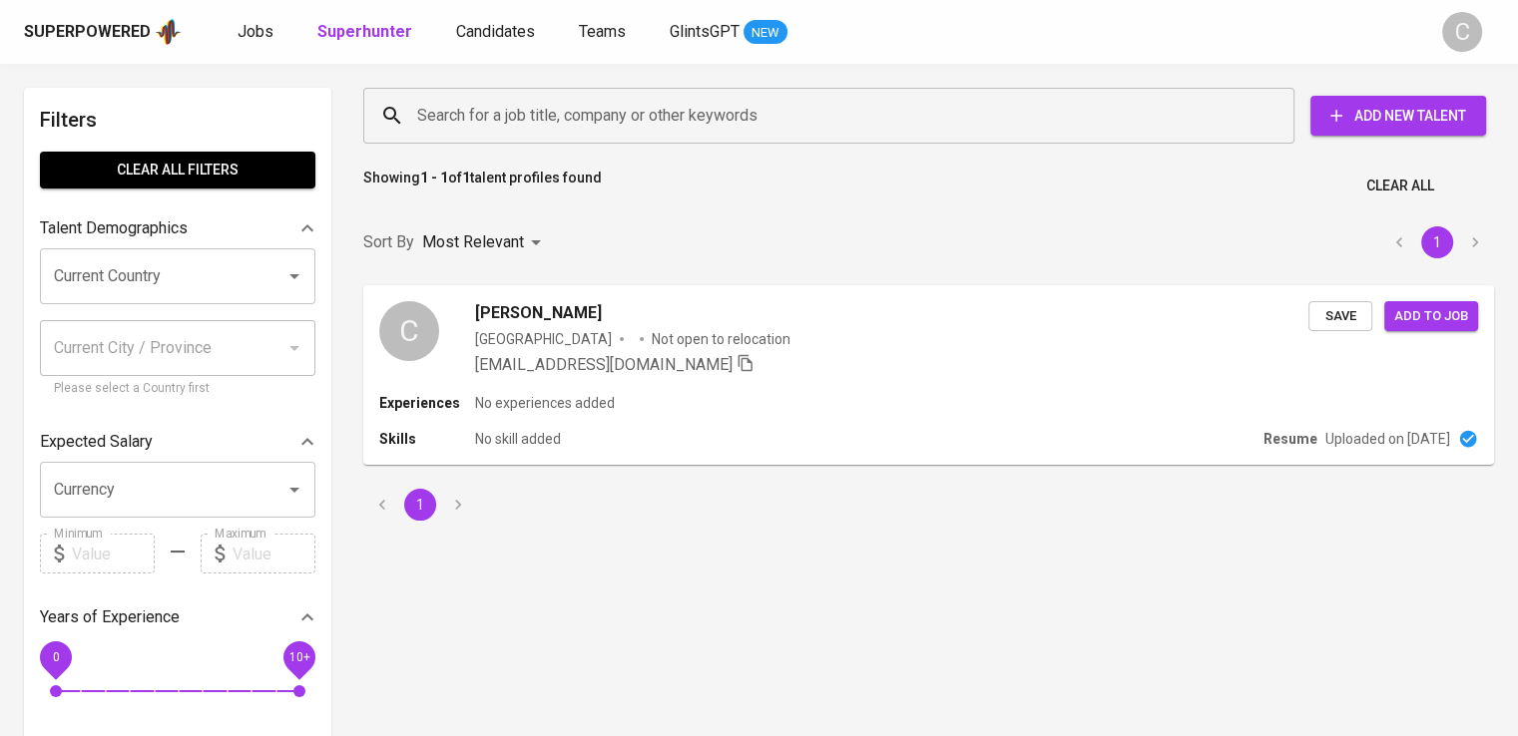
click at [586, 129] on input "Search for a job title, company or other keywords" at bounding box center [833, 116] width 843 height 38
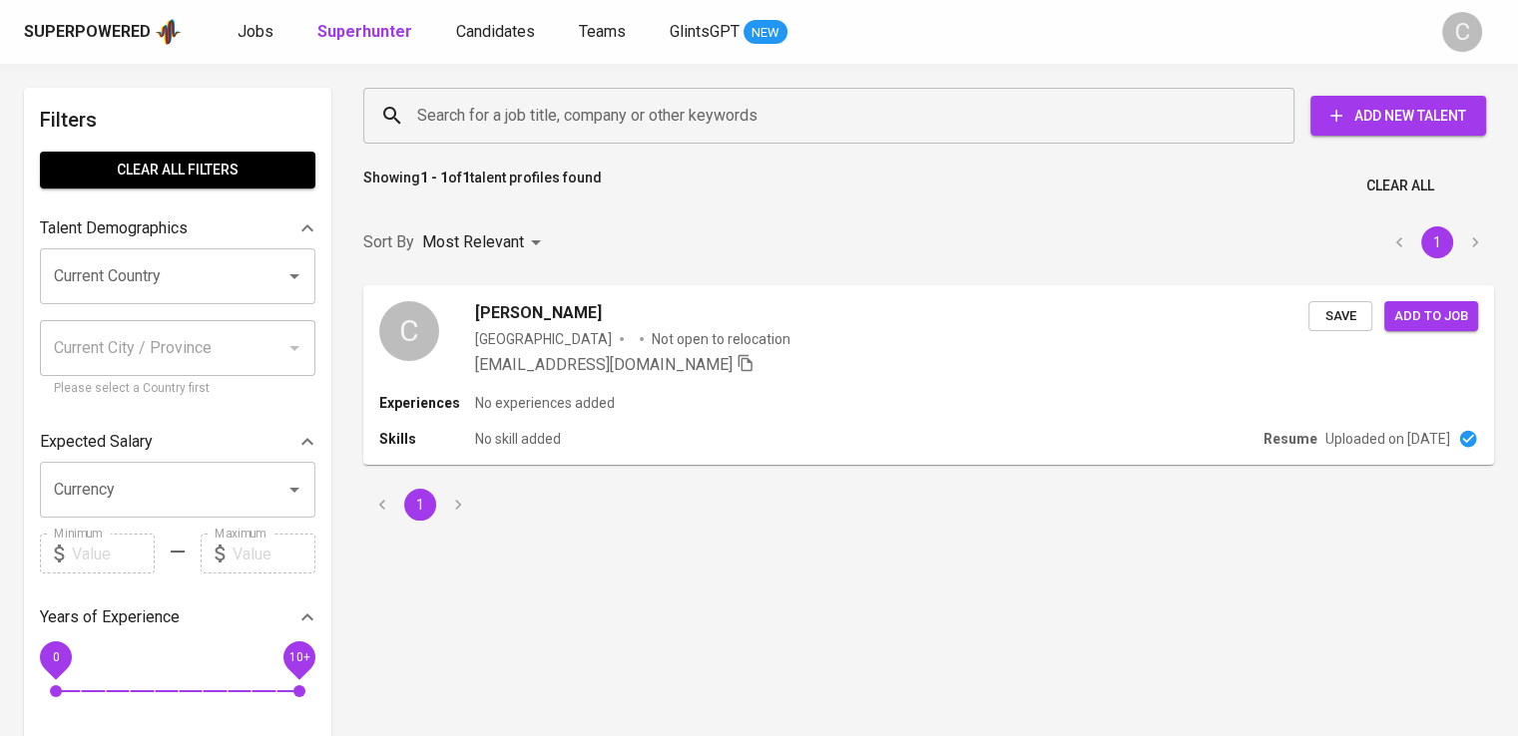
click at [586, 129] on input "Search for a job title, company or other keywords" at bounding box center [833, 116] width 843 height 38
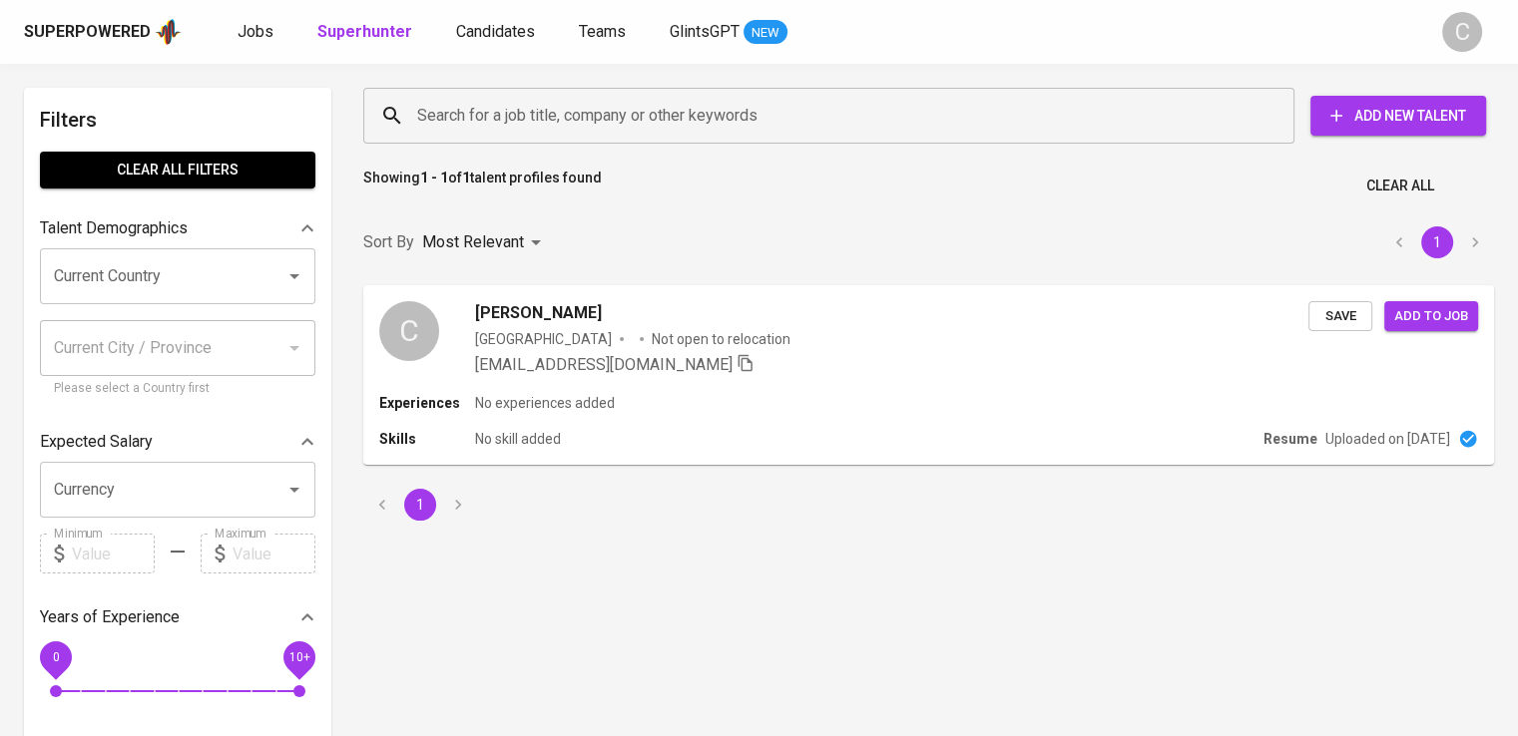
click at [586, 129] on input "Search for a job title, company or other keywords" at bounding box center [833, 116] width 843 height 38
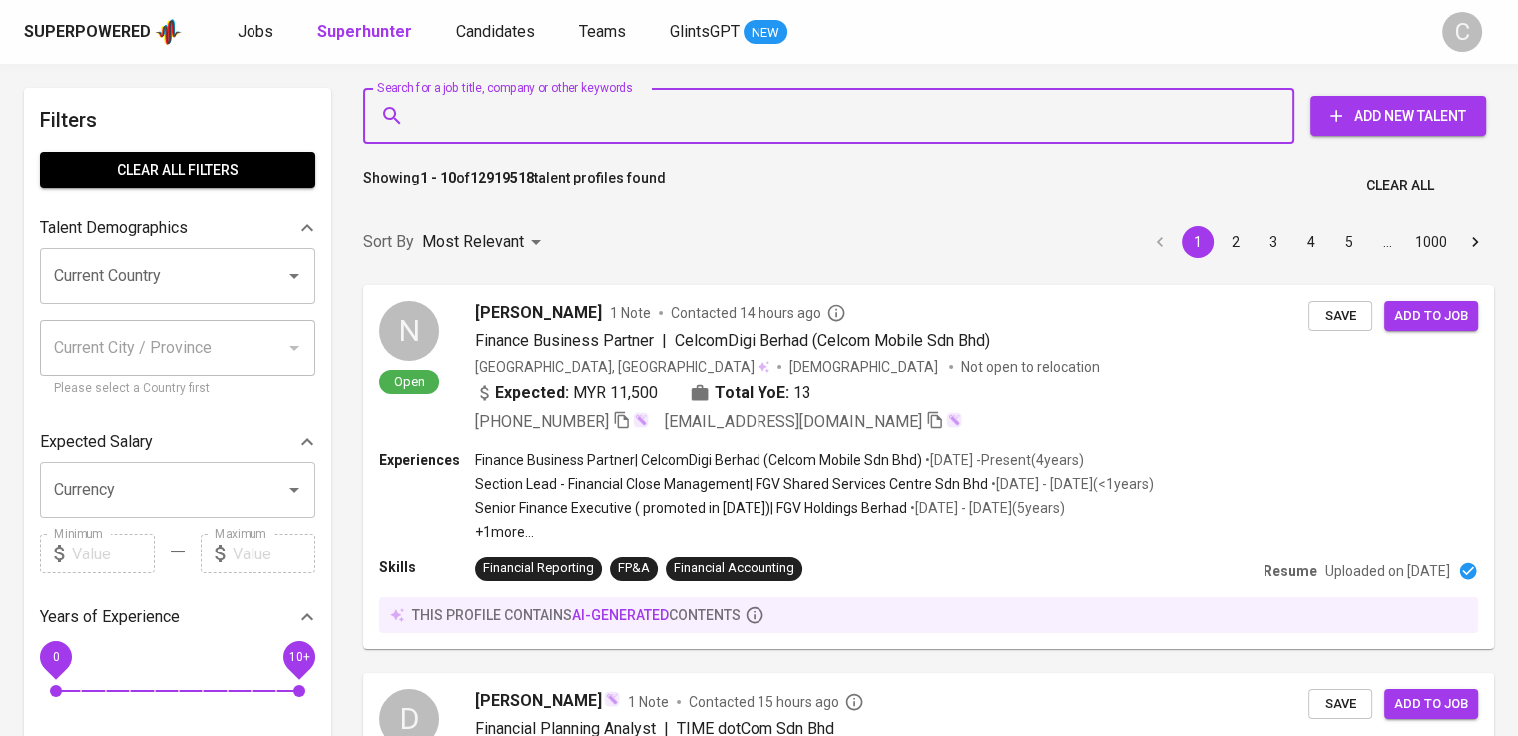
click at [586, 129] on input "Search for a job title, company or other keywords" at bounding box center [833, 116] width 843 height 38
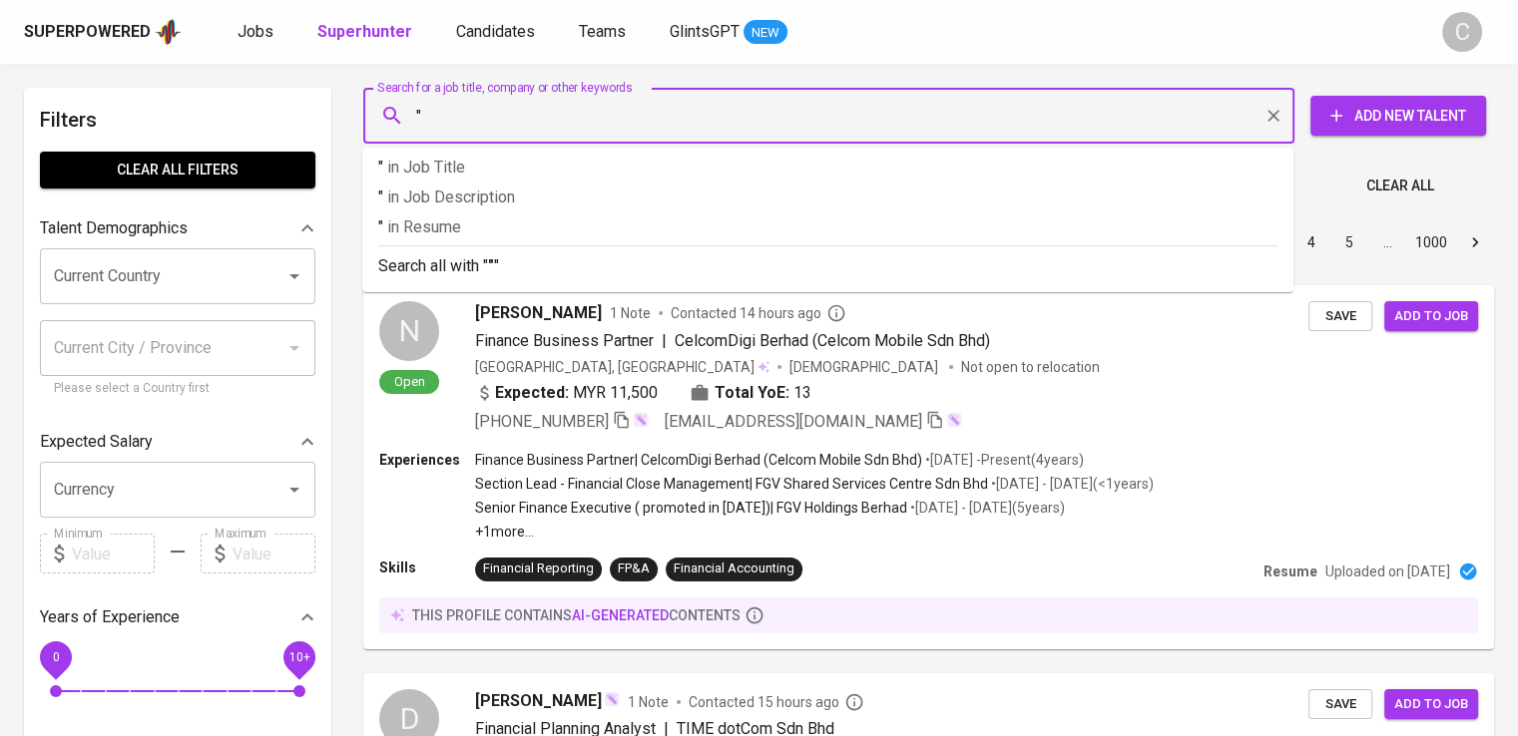
paste input "MSGIndo"
type input ""MSGIndo""
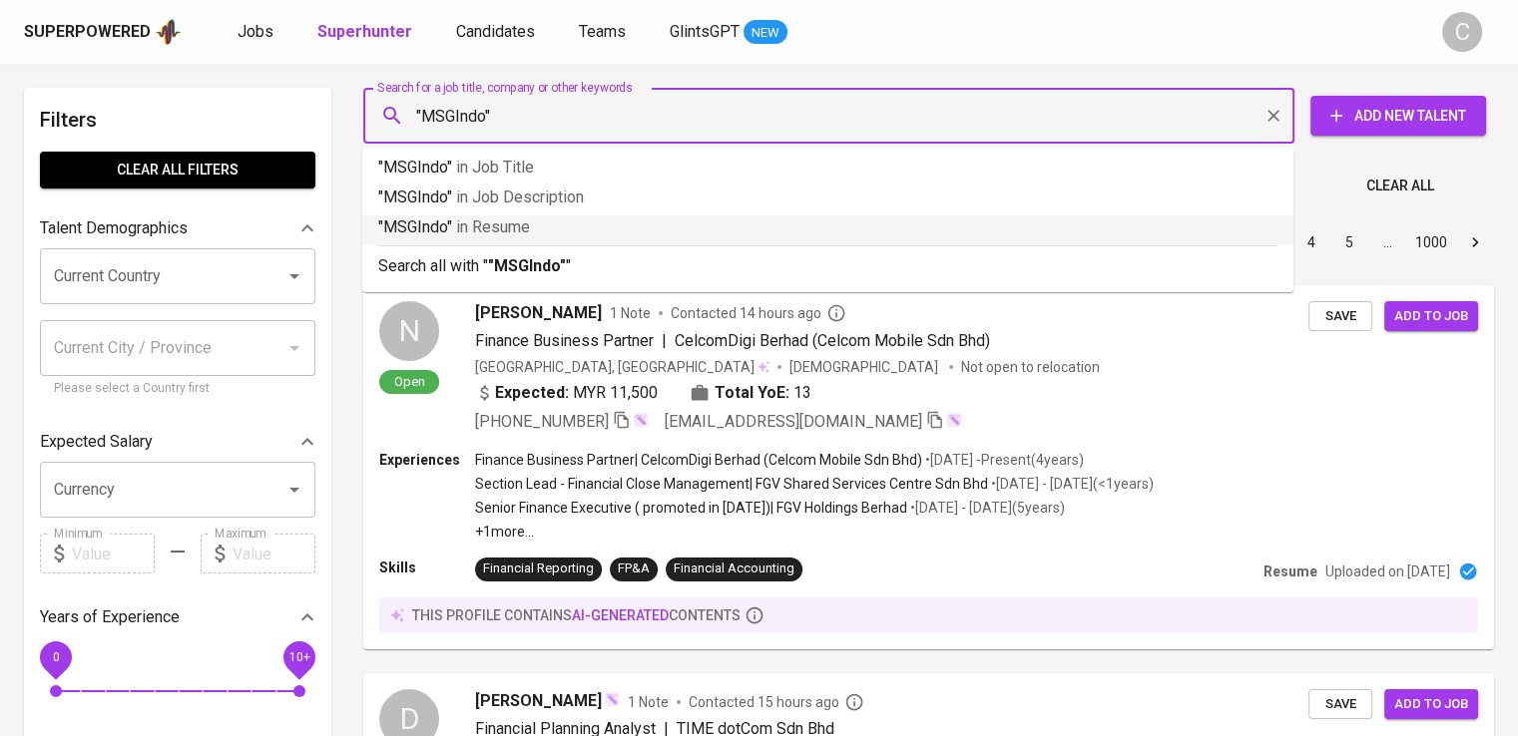
click at [617, 225] on p ""MSGIndo" in Resume" at bounding box center [827, 228] width 899 height 24
